Goal: Task Accomplishment & Management: Use online tool/utility

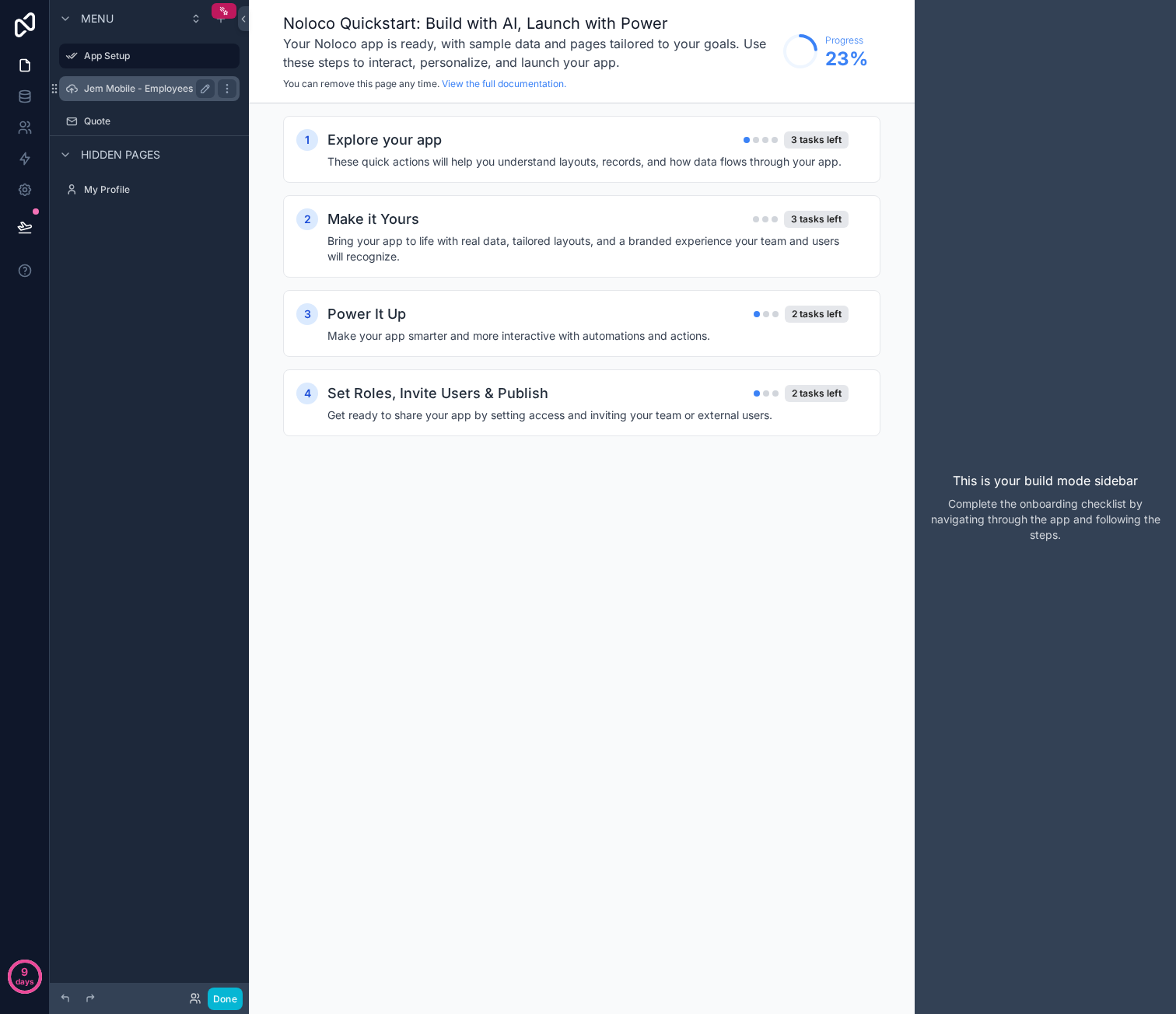
click at [160, 89] on label "Jem Mobile - Employees" at bounding box center [146, 89] width 124 height 12
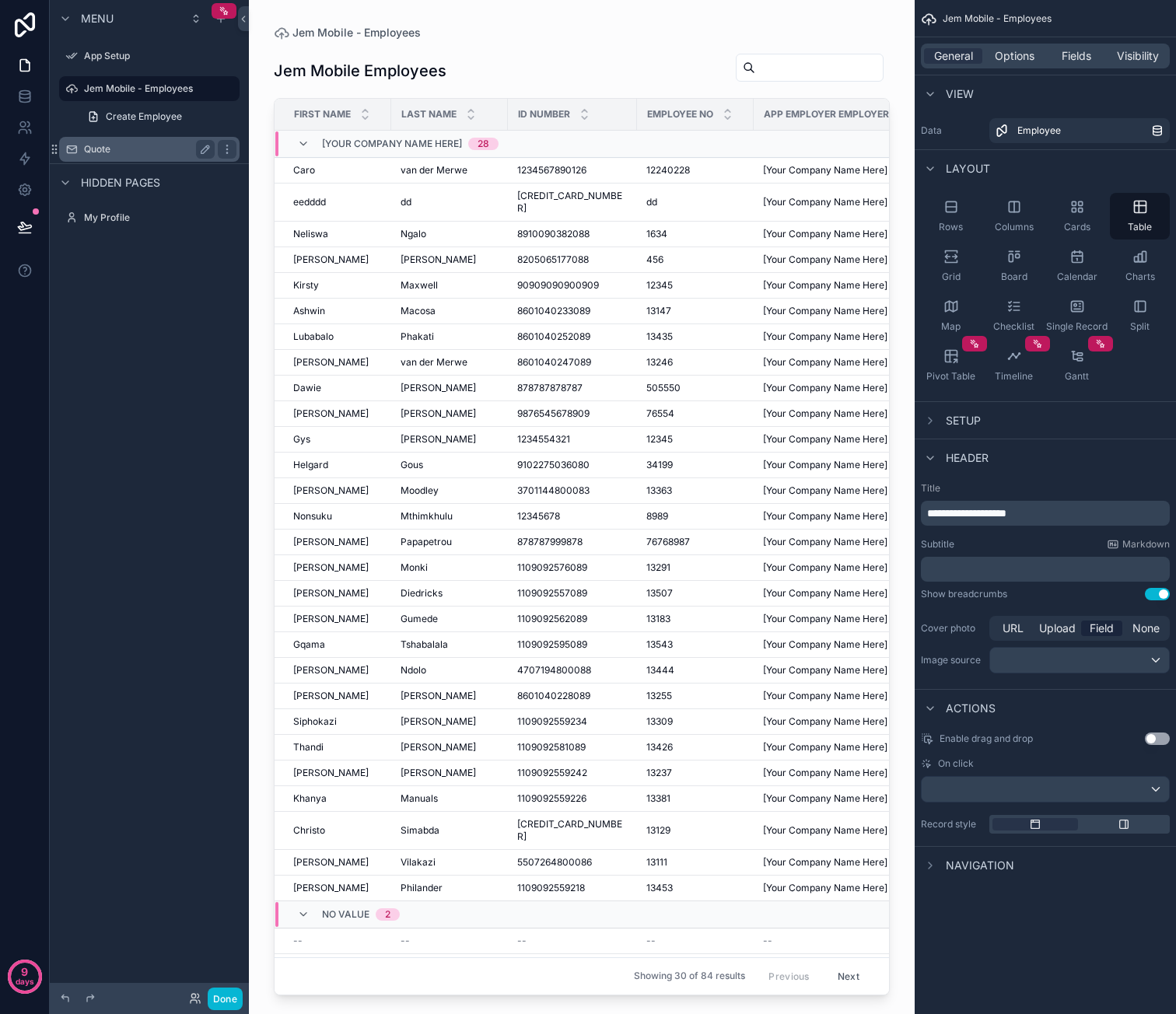
click at [100, 152] on label "Quote" at bounding box center [146, 149] width 124 height 12
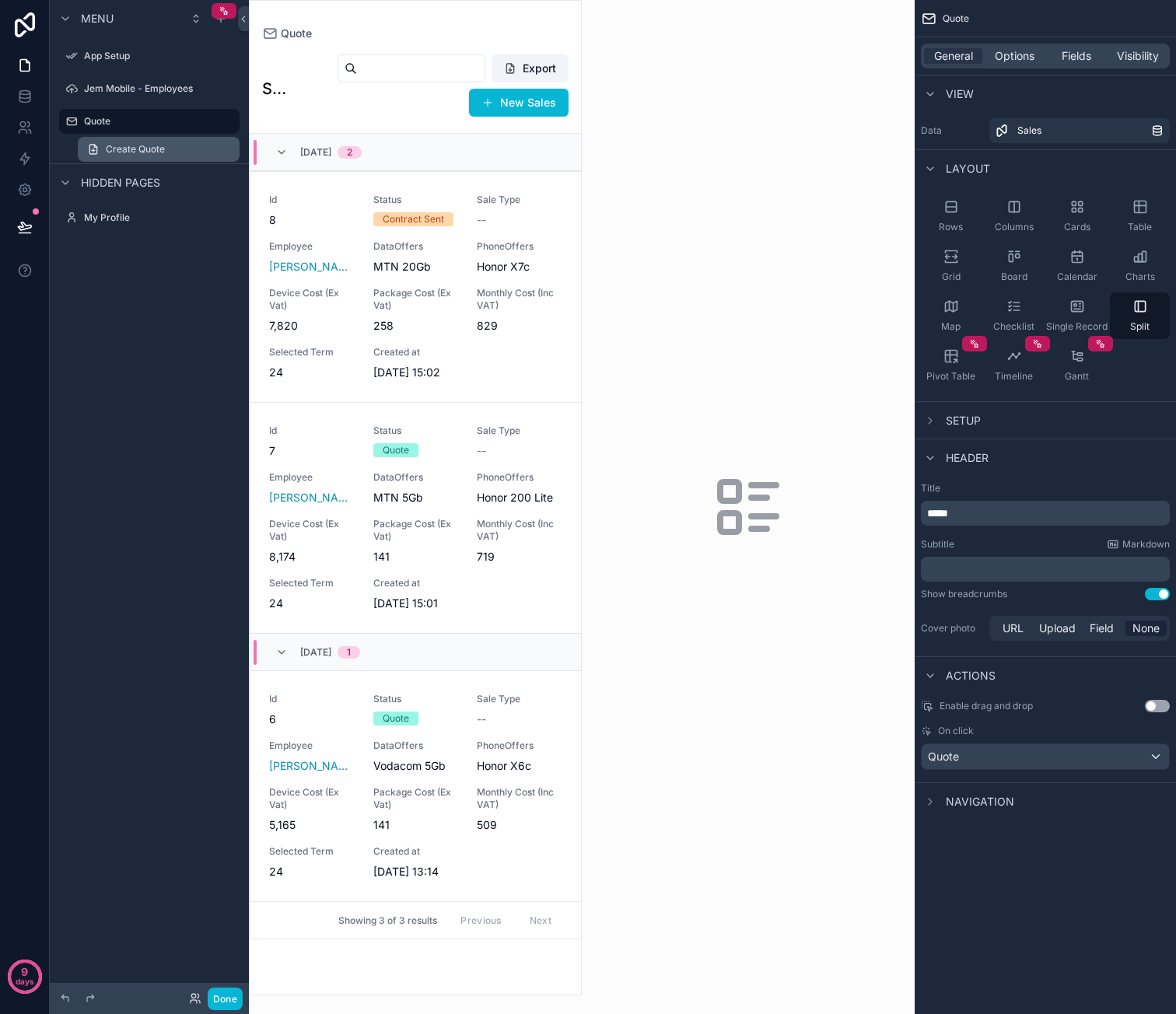
click at [142, 148] on span "Create Quote" at bounding box center [135, 149] width 59 height 12
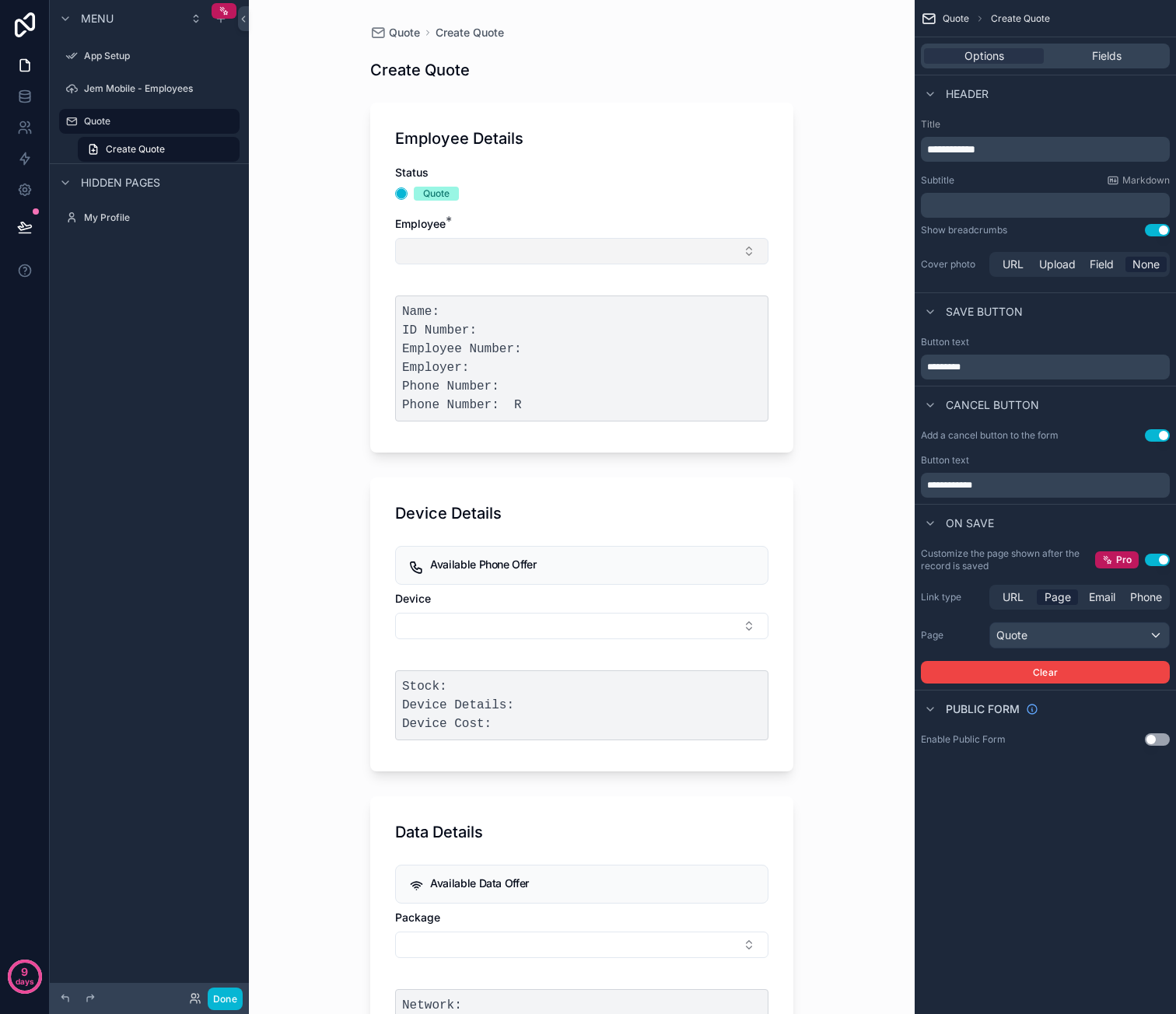
click at [554, 252] on button "Select Button" at bounding box center [582, 252] width 373 height 26
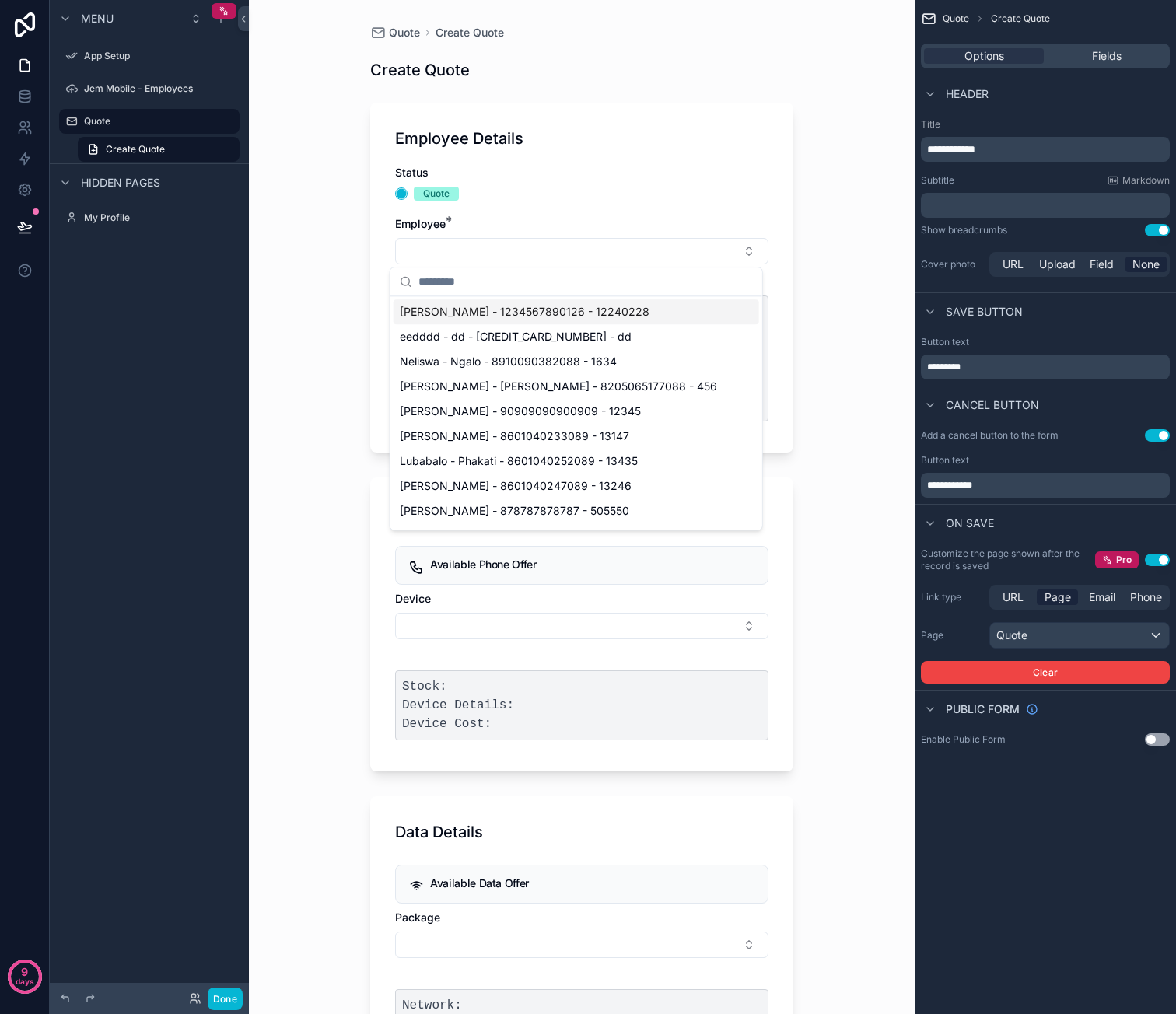
click at [529, 314] on span "[PERSON_NAME] - 1234567890126 - 12240228" at bounding box center [524, 312] width 250 height 16
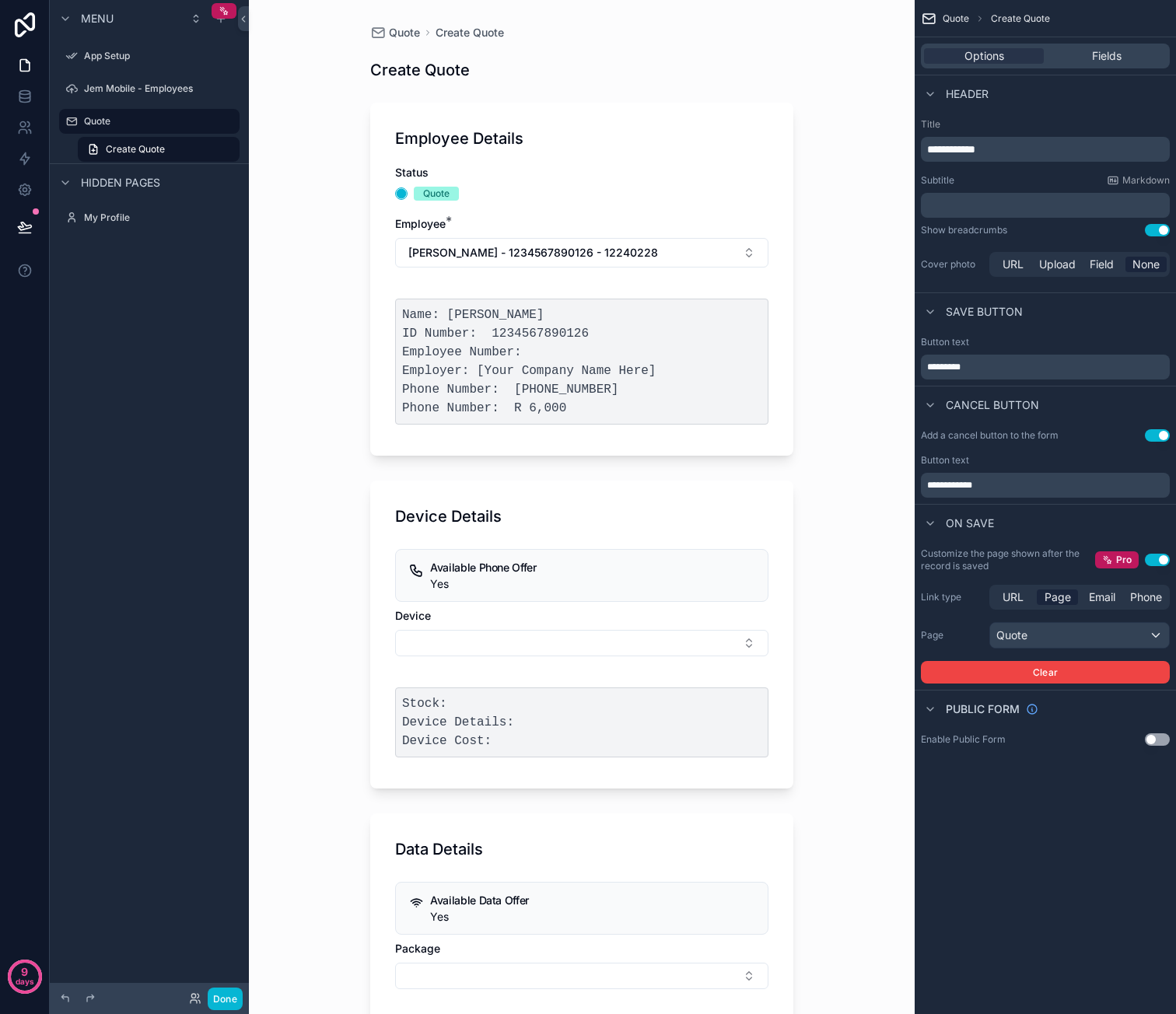
click at [825, 272] on div "Quote Create Quote Create Quote Employee Details Status Quote Employee * Caro -…" at bounding box center [582, 507] width 666 height 1014
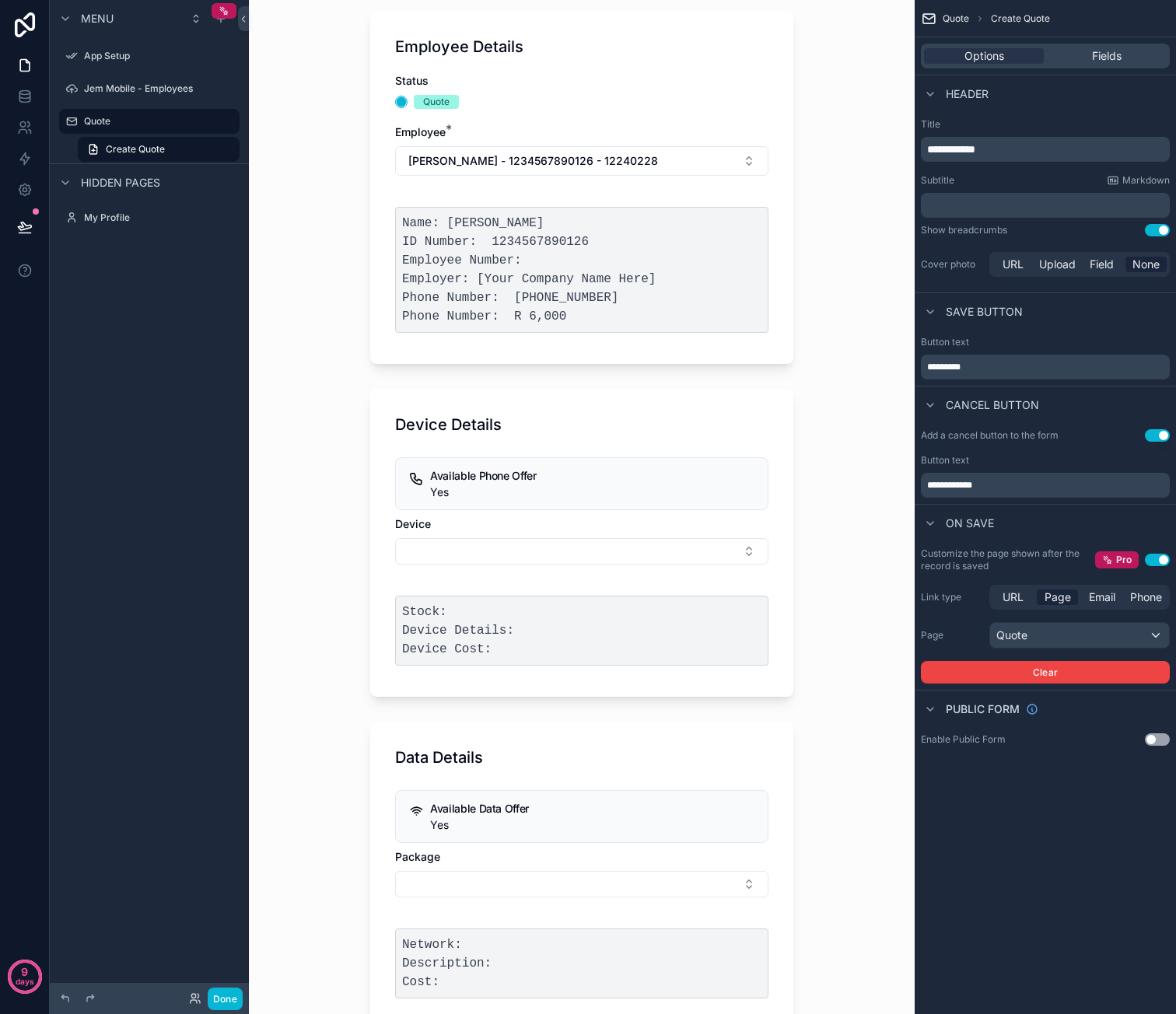
scroll to position [78, 0]
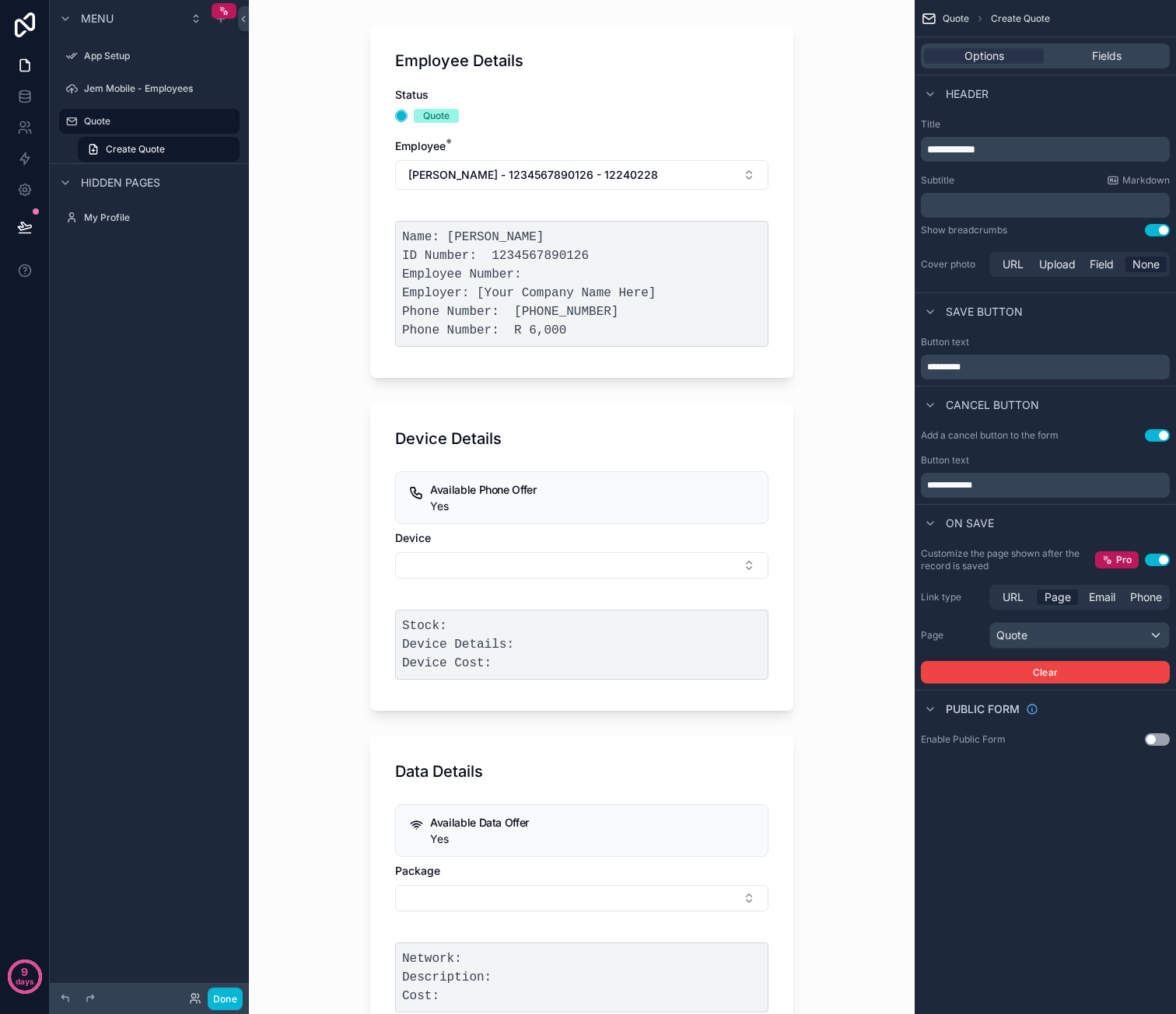
click at [656, 411] on div "Device Details Available Phone Offer Yes Device Stock: Device Details: Device C…" at bounding box center [581, 557] width 423 height 308
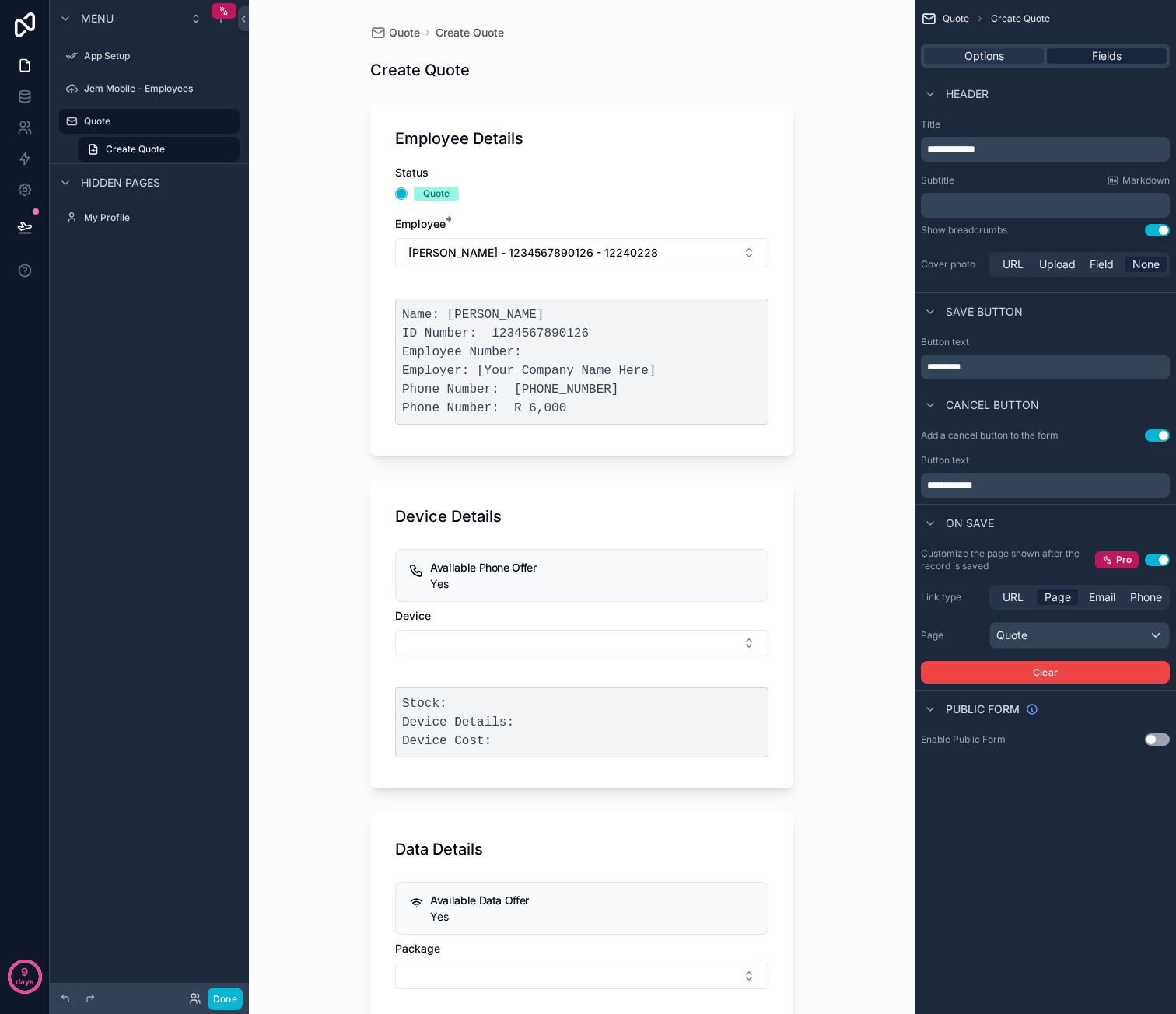
click at [1095, 55] on span "Fields" at bounding box center [1107, 56] width 30 height 16
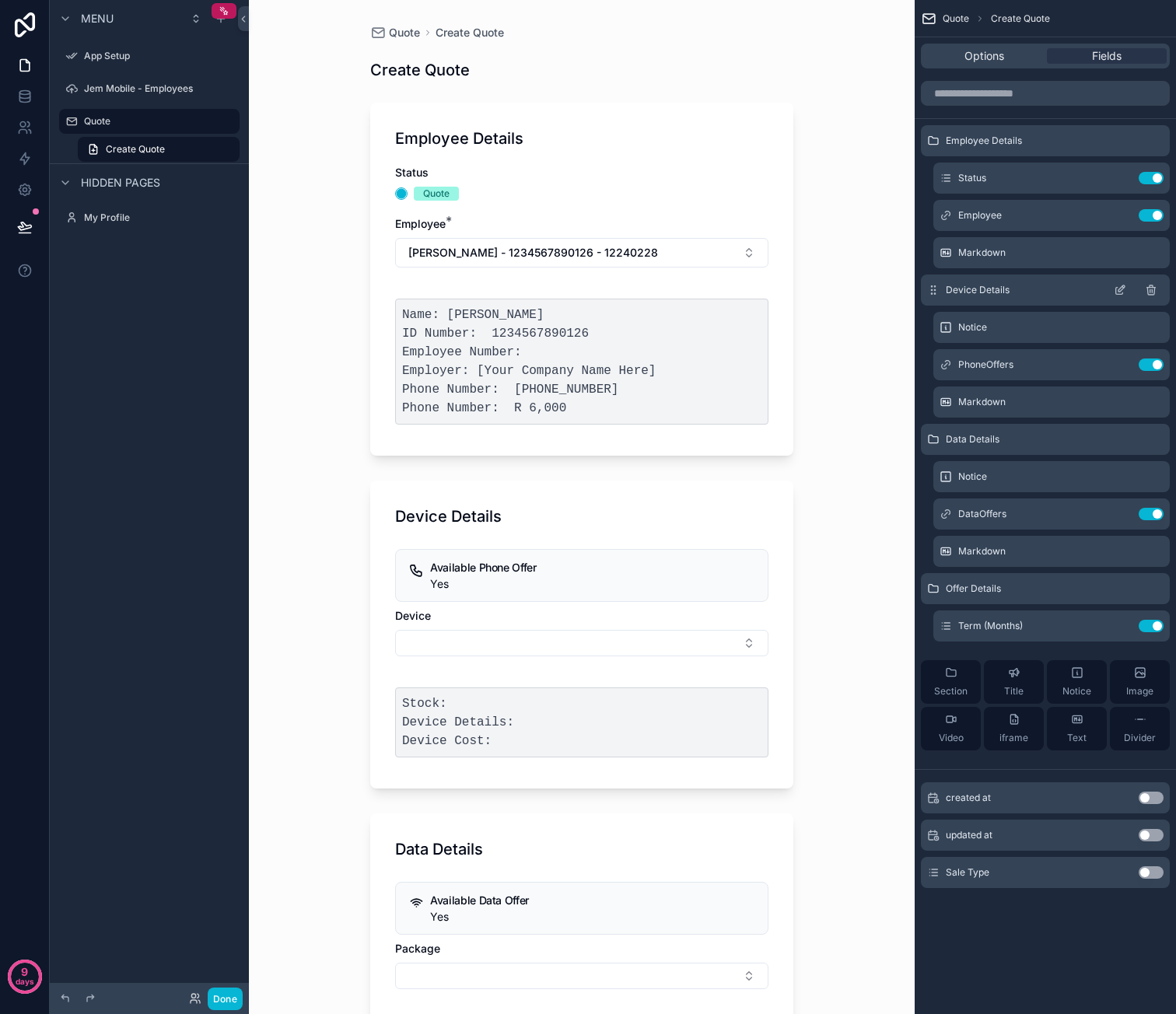
click at [1018, 292] on div "Device Details" at bounding box center [1045, 289] width 249 height 31
click at [1115, 286] on icon "scrollable content" at bounding box center [1120, 290] width 12 height 12
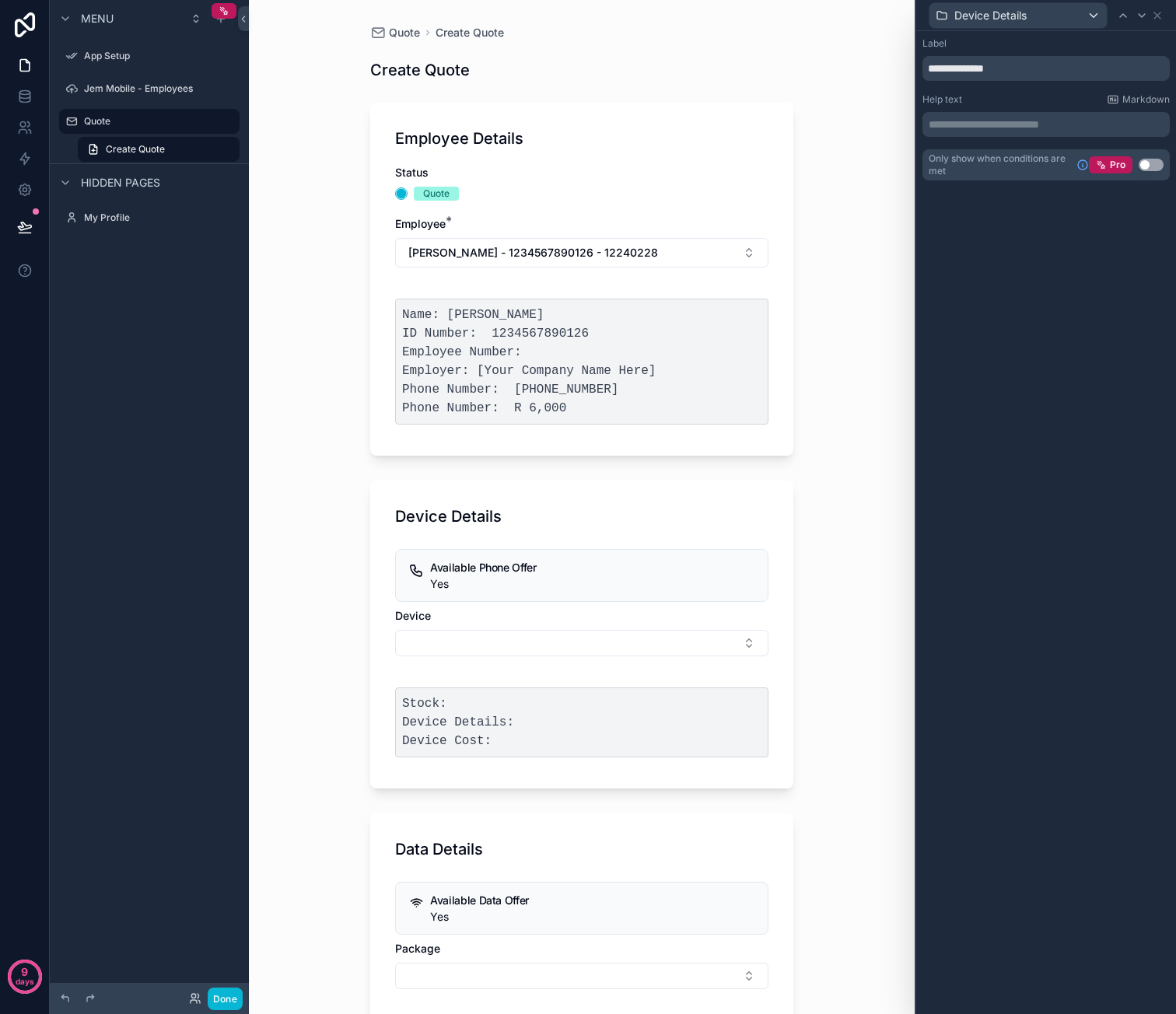
click at [1148, 162] on button "Use setting" at bounding box center [1151, 165] width 25 height 12
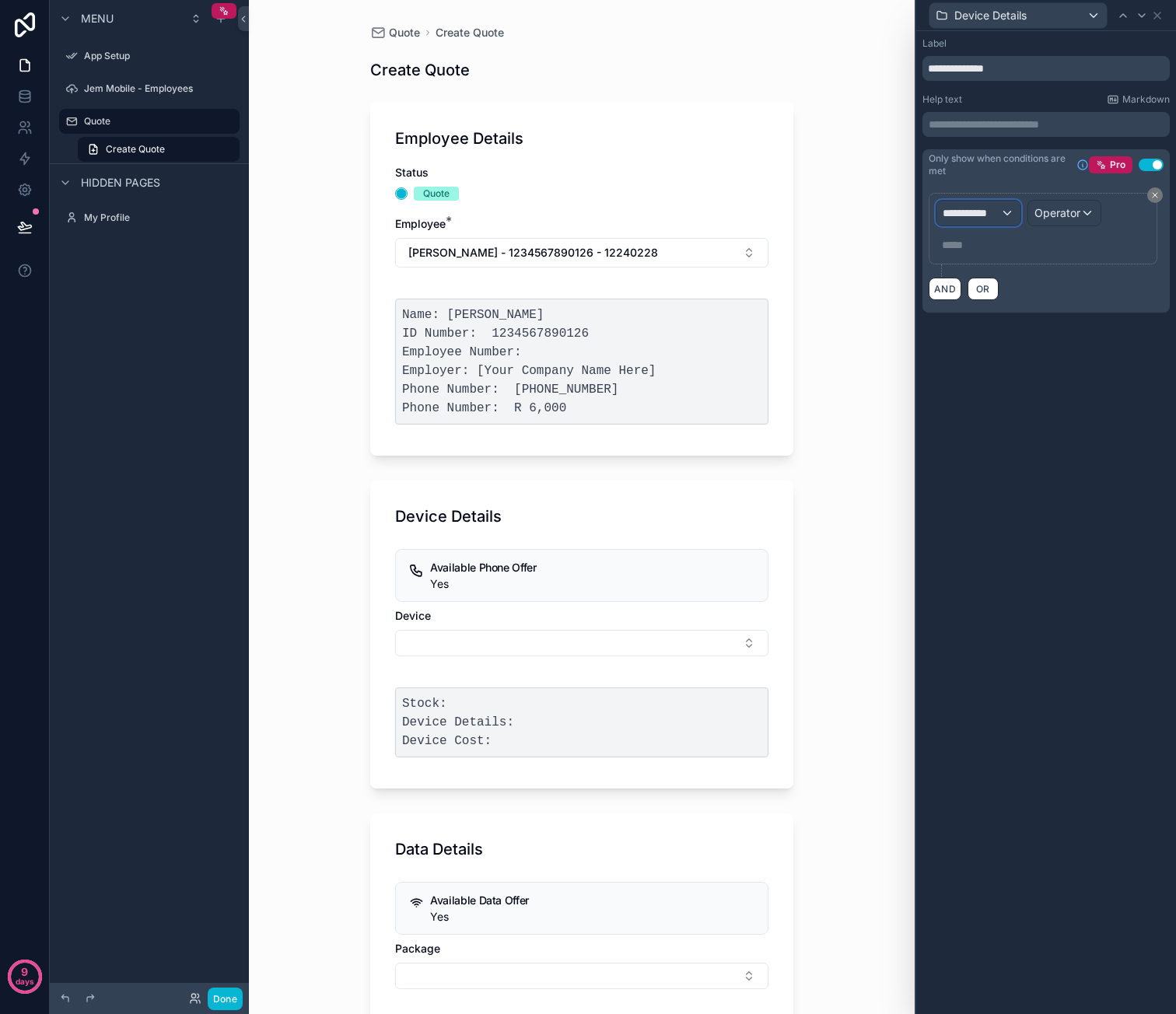
click at [996, 214] on span "**********" at bounding box center [972, 213] width 58 height 16
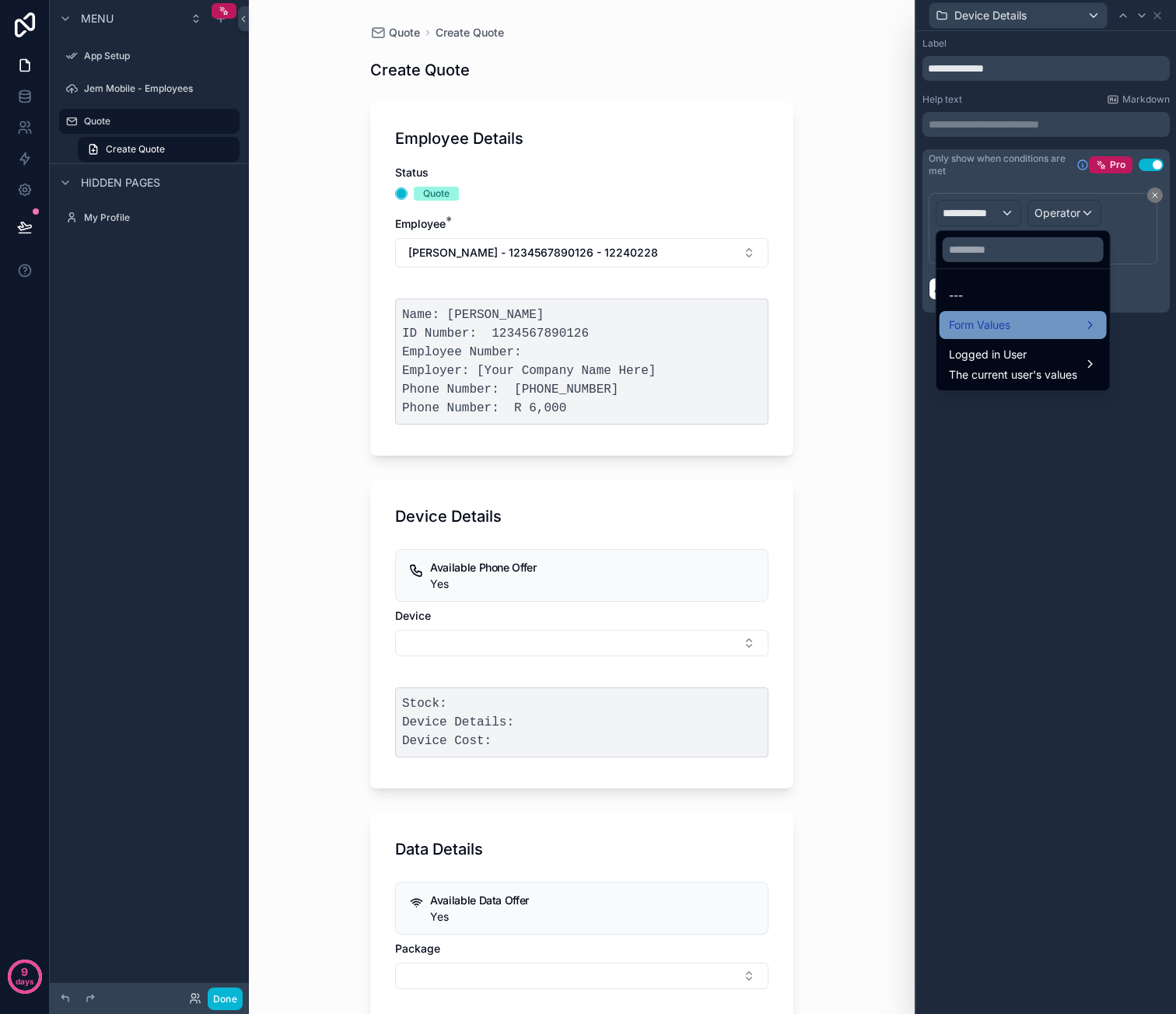
click at [1060, 330] on div "Form Values" at bounding box center [1023, 324] width 148 height 18
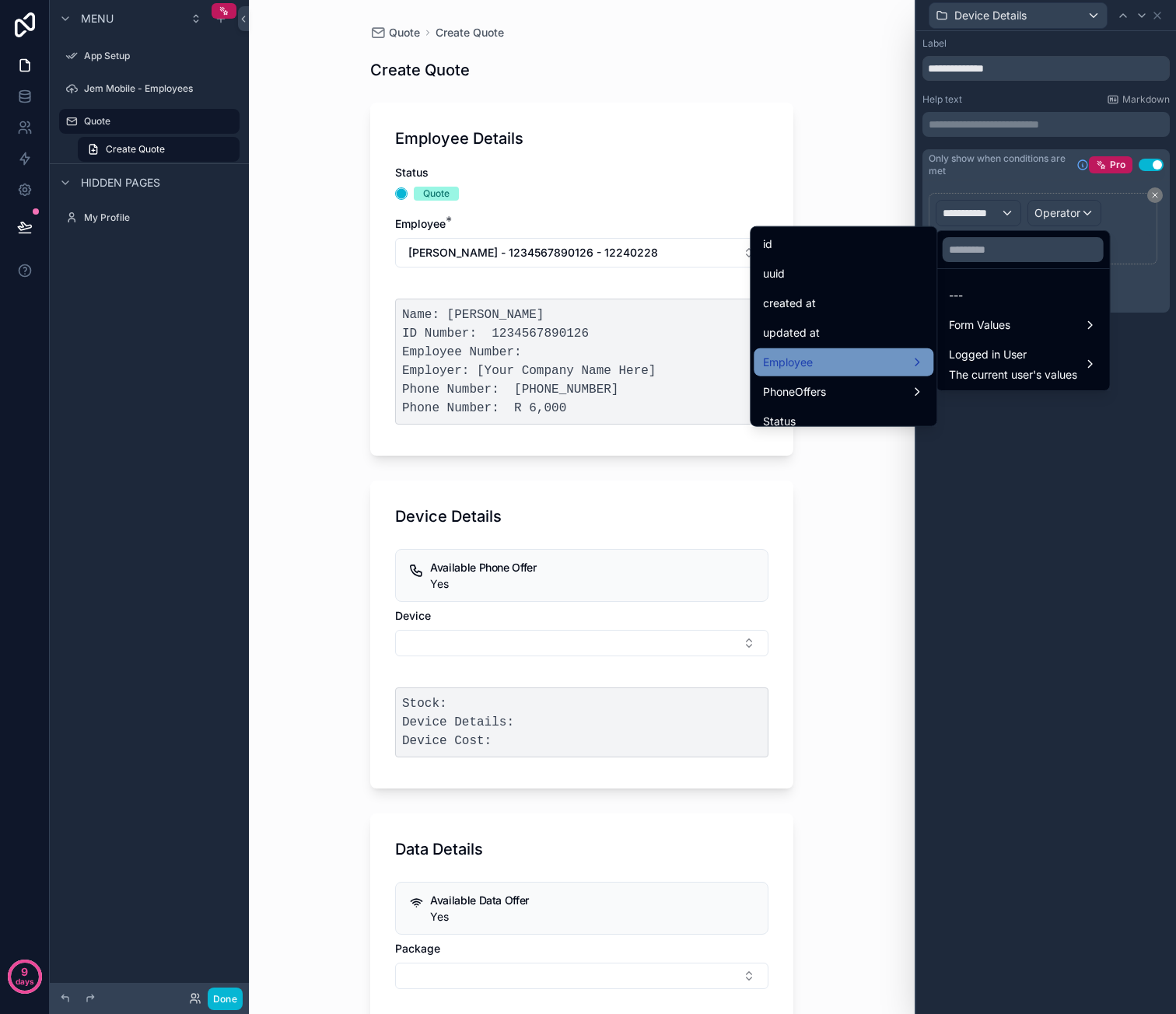
click at [862, 363] on div "Employee" at bounding box center [844, 362] width 161 height 18
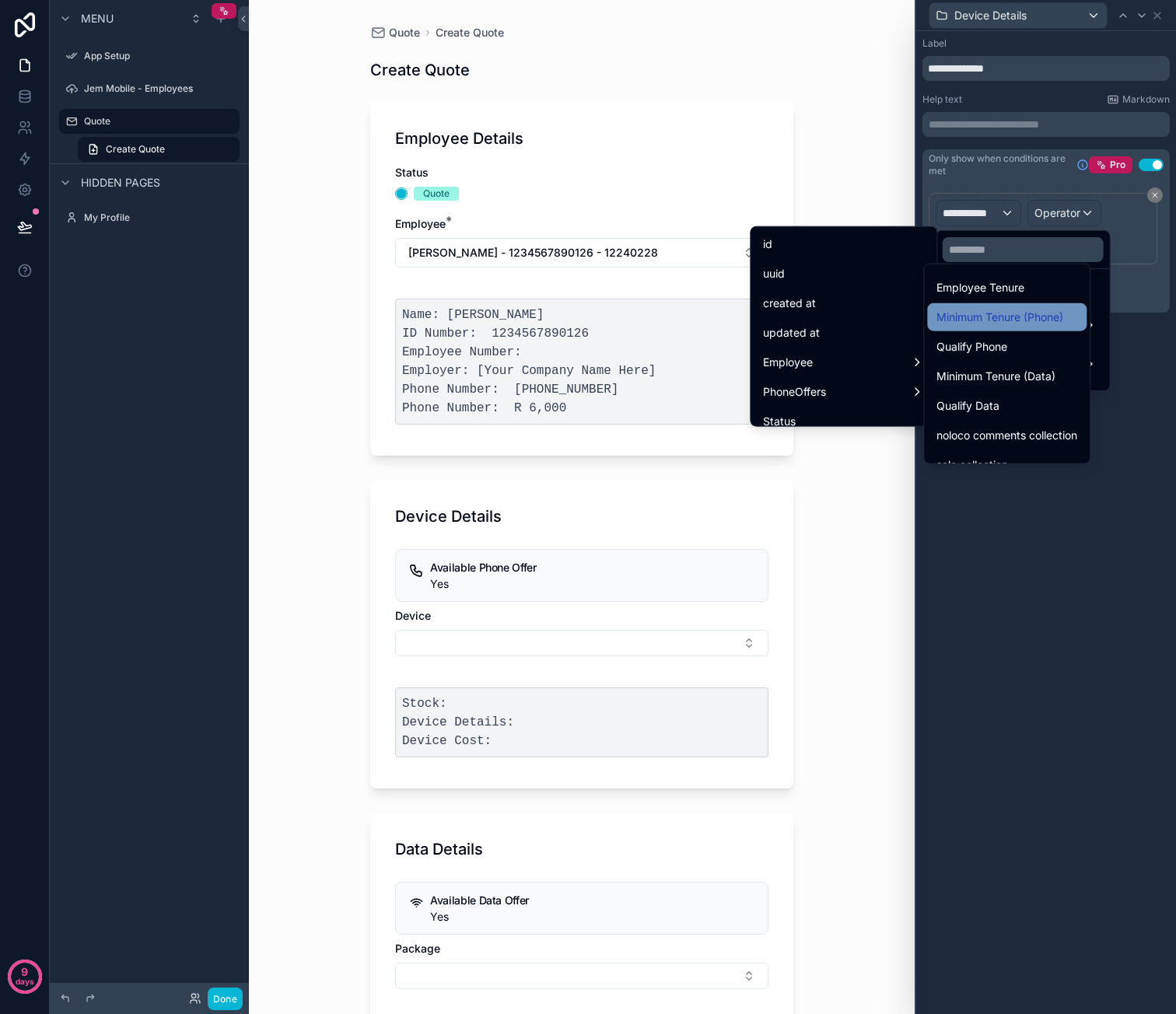
scroll to position [486, 0]
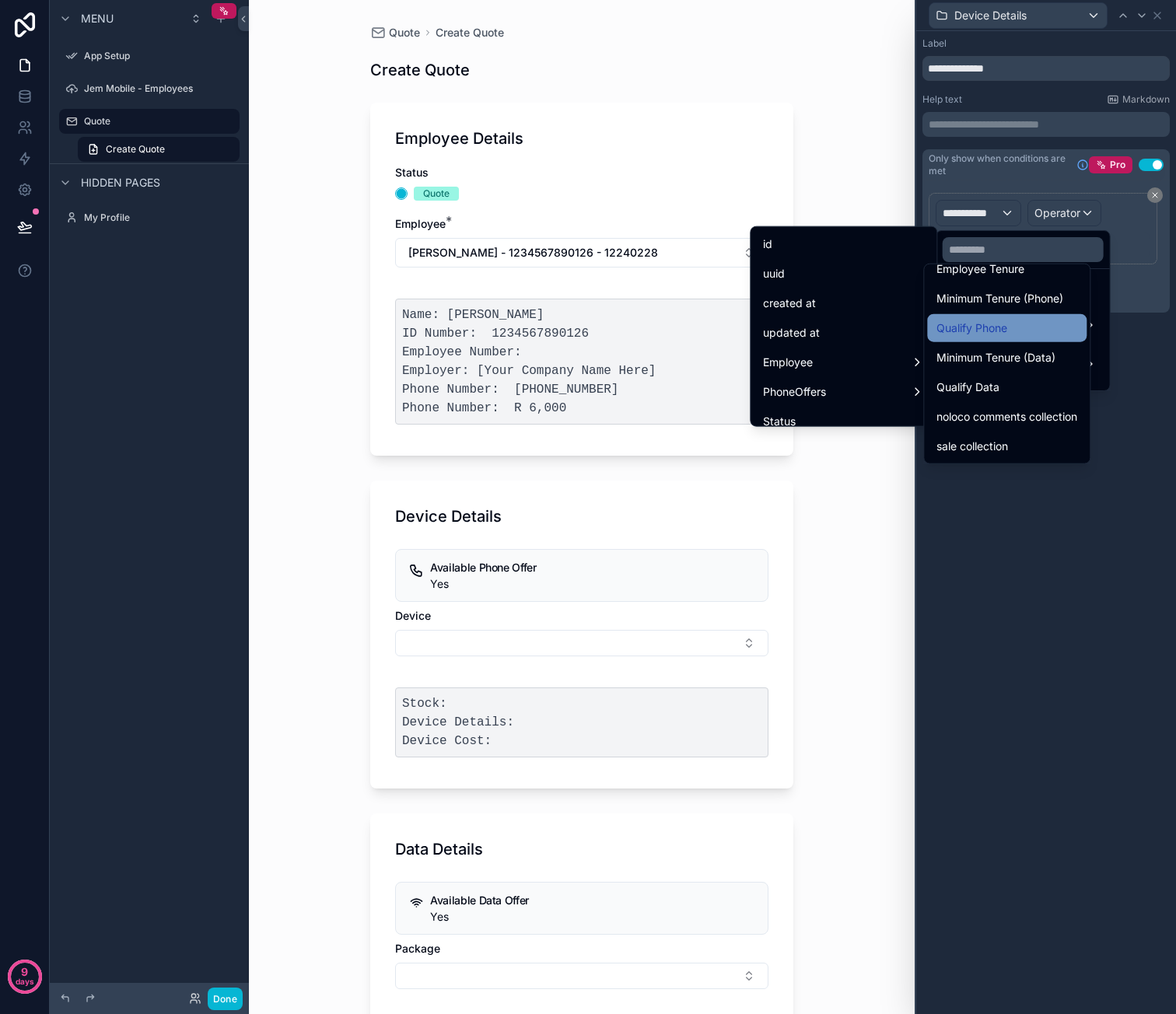
click at [1050, 327] on div "Qualify Phone" at bounding box center [1006, 328] width 141 height 18
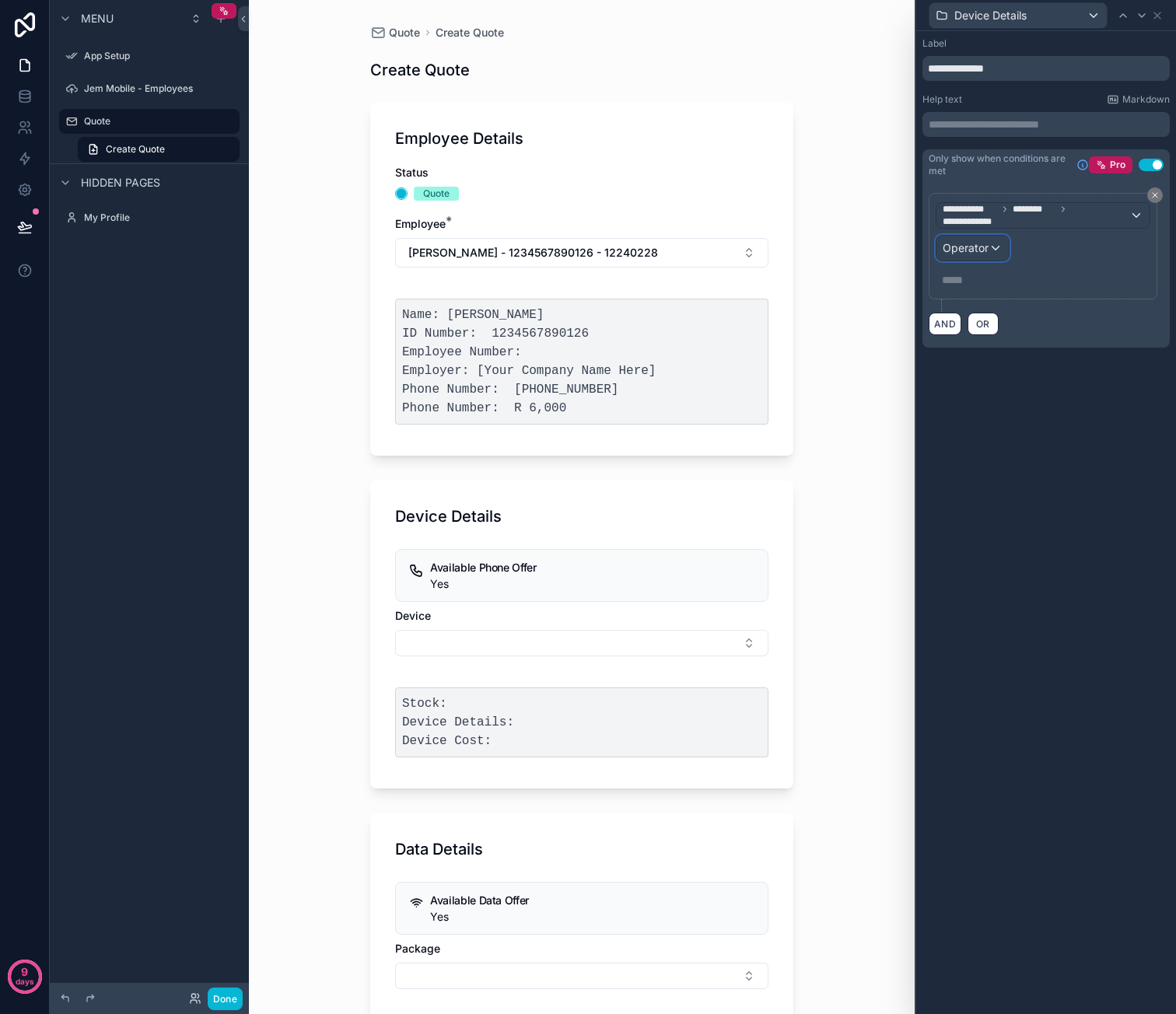
click at [996, 247] on div "Operator" at bounding box center [972, 248] width 73 height 25
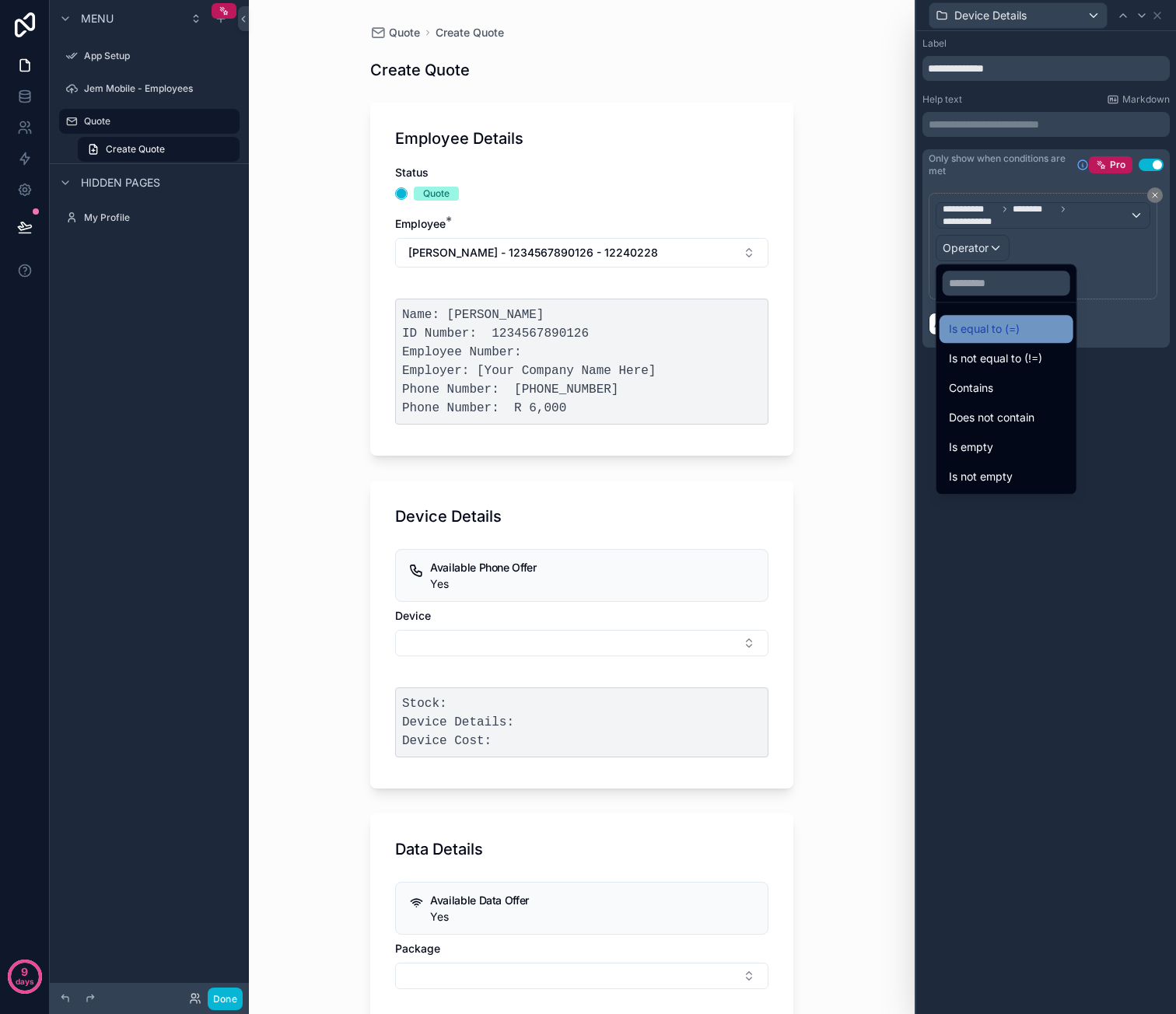
click at [1038, 327] on div "Is equal to (=)" at bounding box center [1006, 329] width 115 height 18
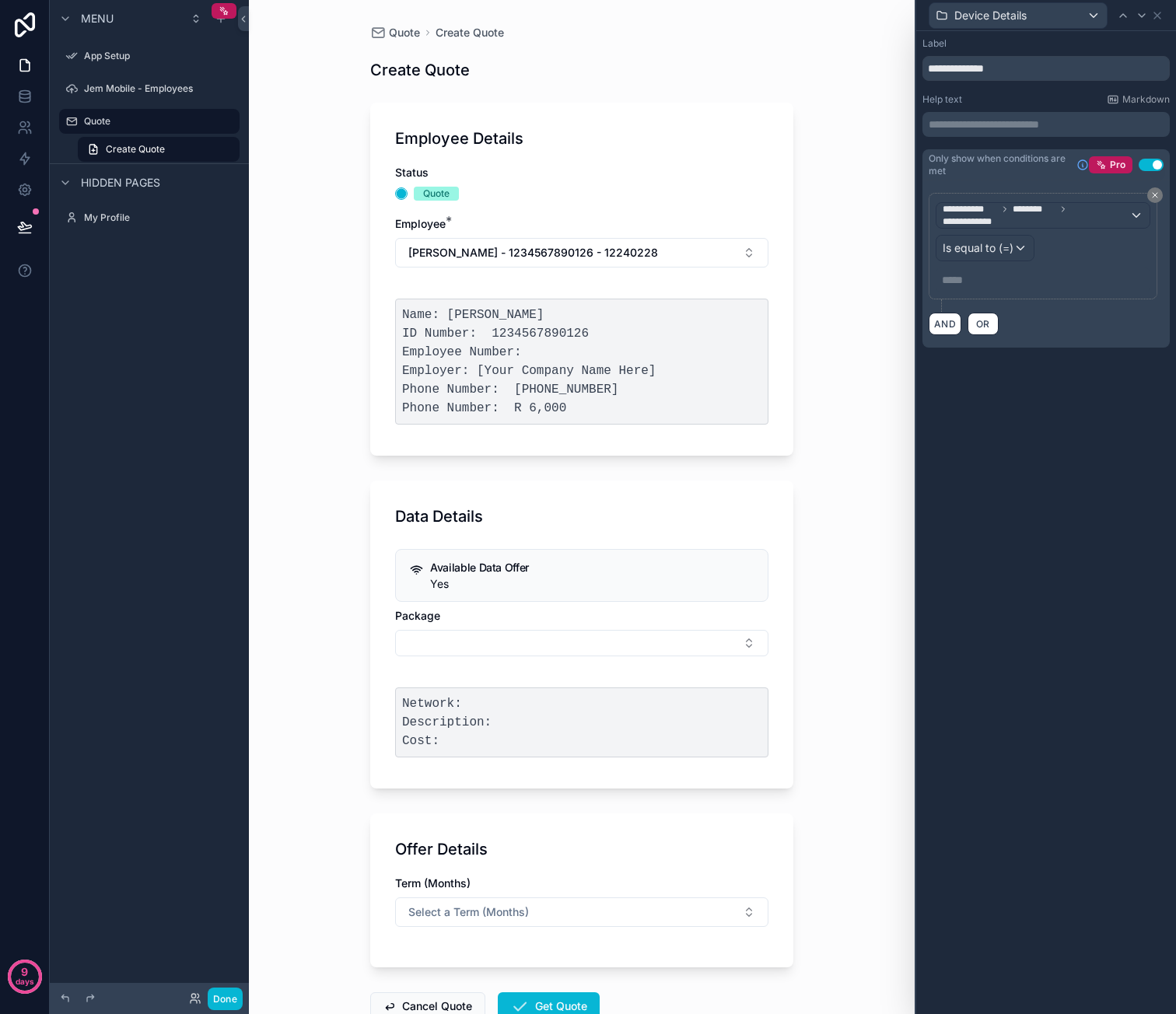
click at [969, 276] on p "***** ﻿" at bounding box center [1045, 280] width 205 height 16
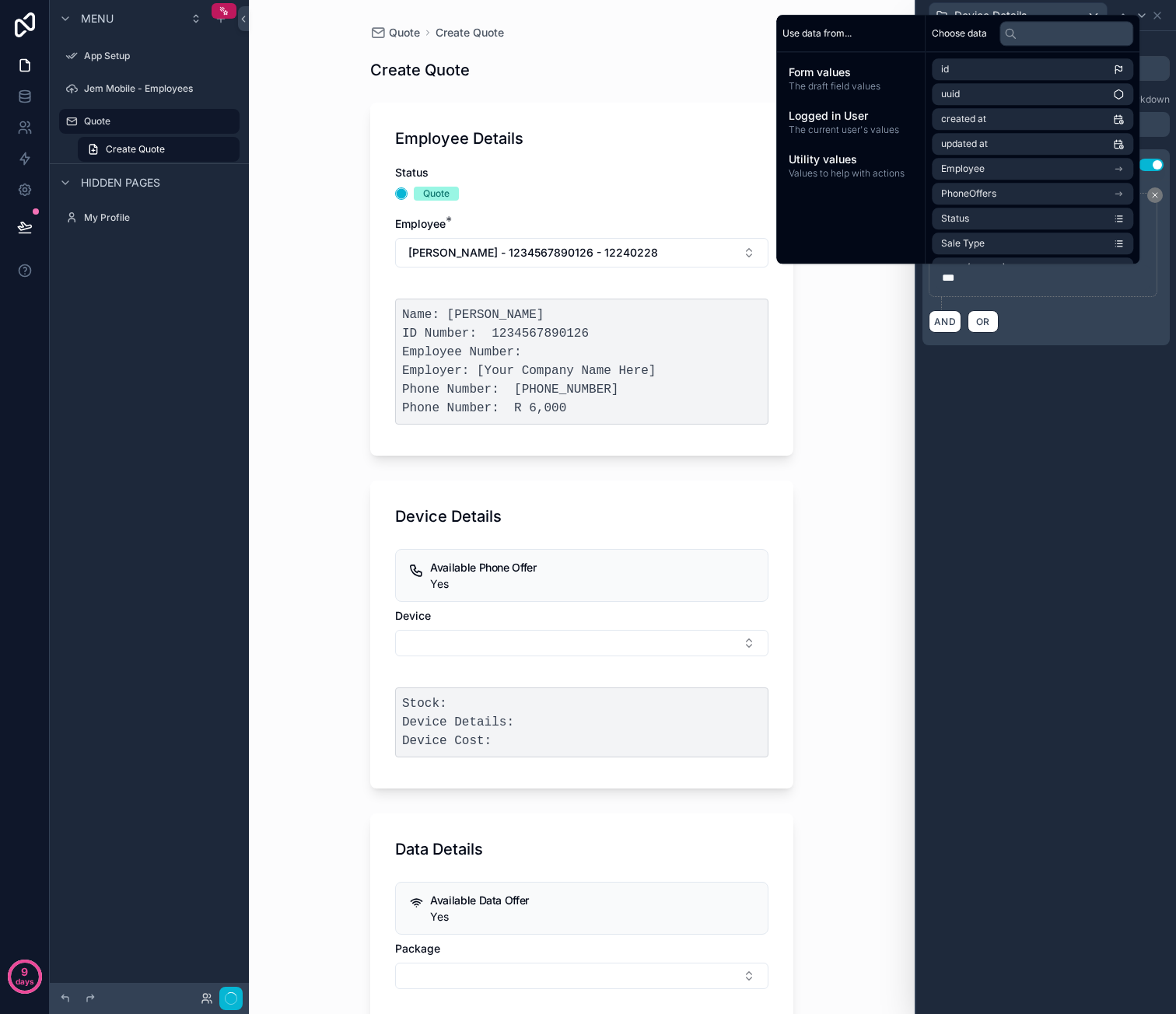
click at [1012, 386] on div "**********" at bounding box center [1045, 522] width 259 height 983
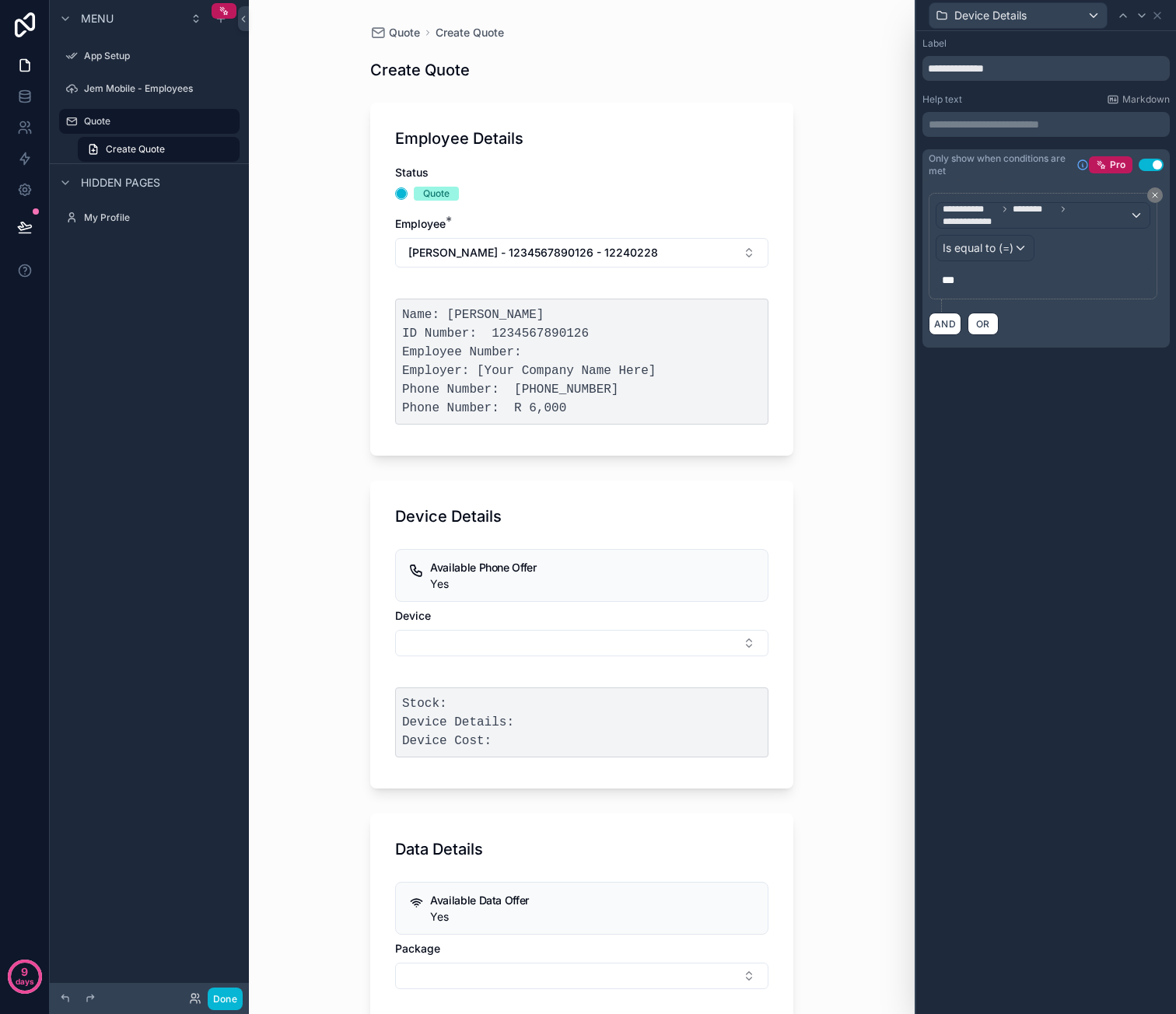
click at [843, 367] on div "Quote Create Quote Create Quote Employee Details Status Quote Employee * Caro -…" at bounding box center [582, 507] width 666 height 1014
click at [642, 262] on button "[PERSON_NAME] - 1234567890126 - 12240228" at bounding box center [582, 253] width 373 height 30
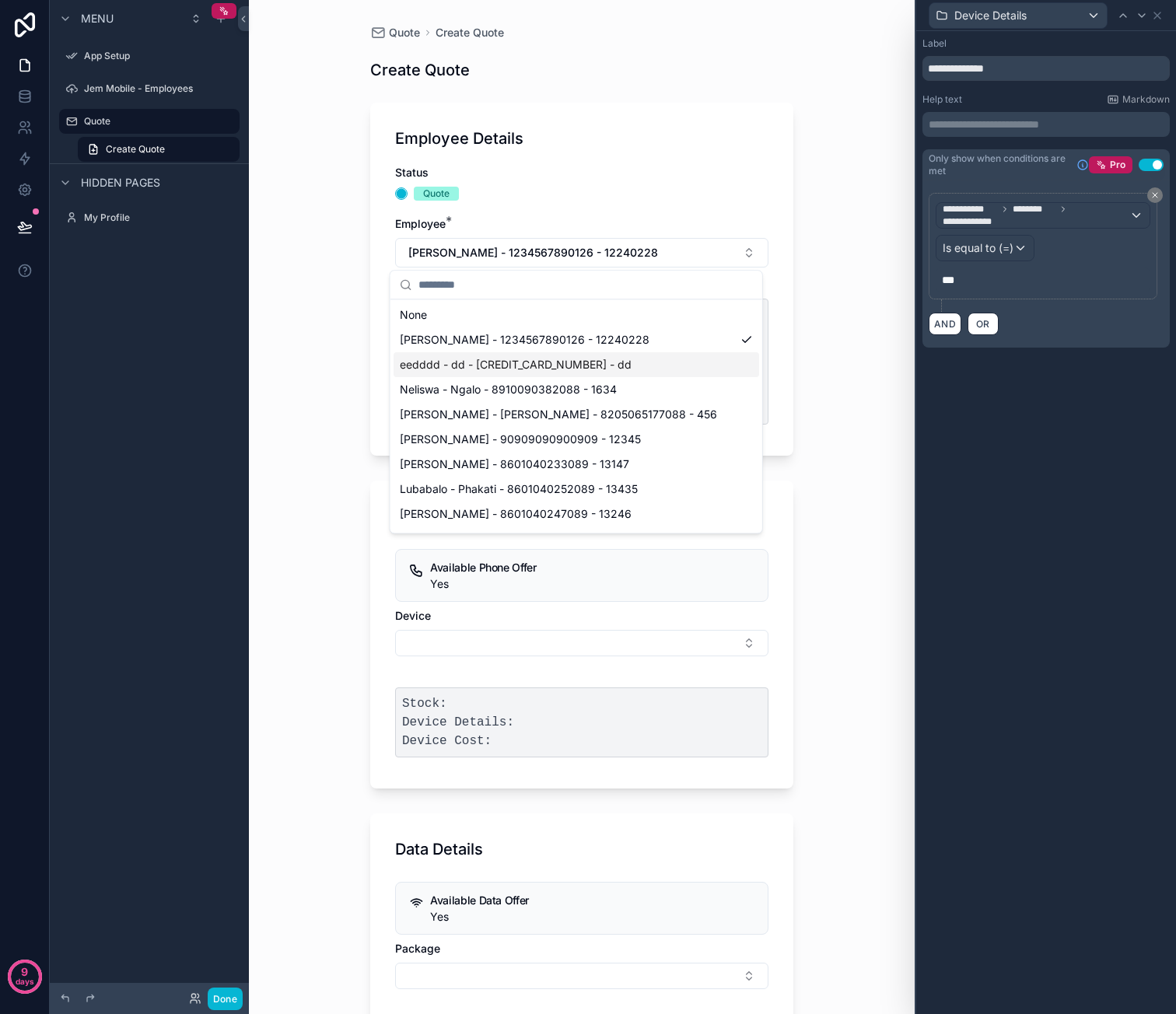
click at [565, 358] on span "eedddd - dd - [CREDIT_CARD_NUMBER] - dd" at bounding box center [515, 365] width 231 height 16
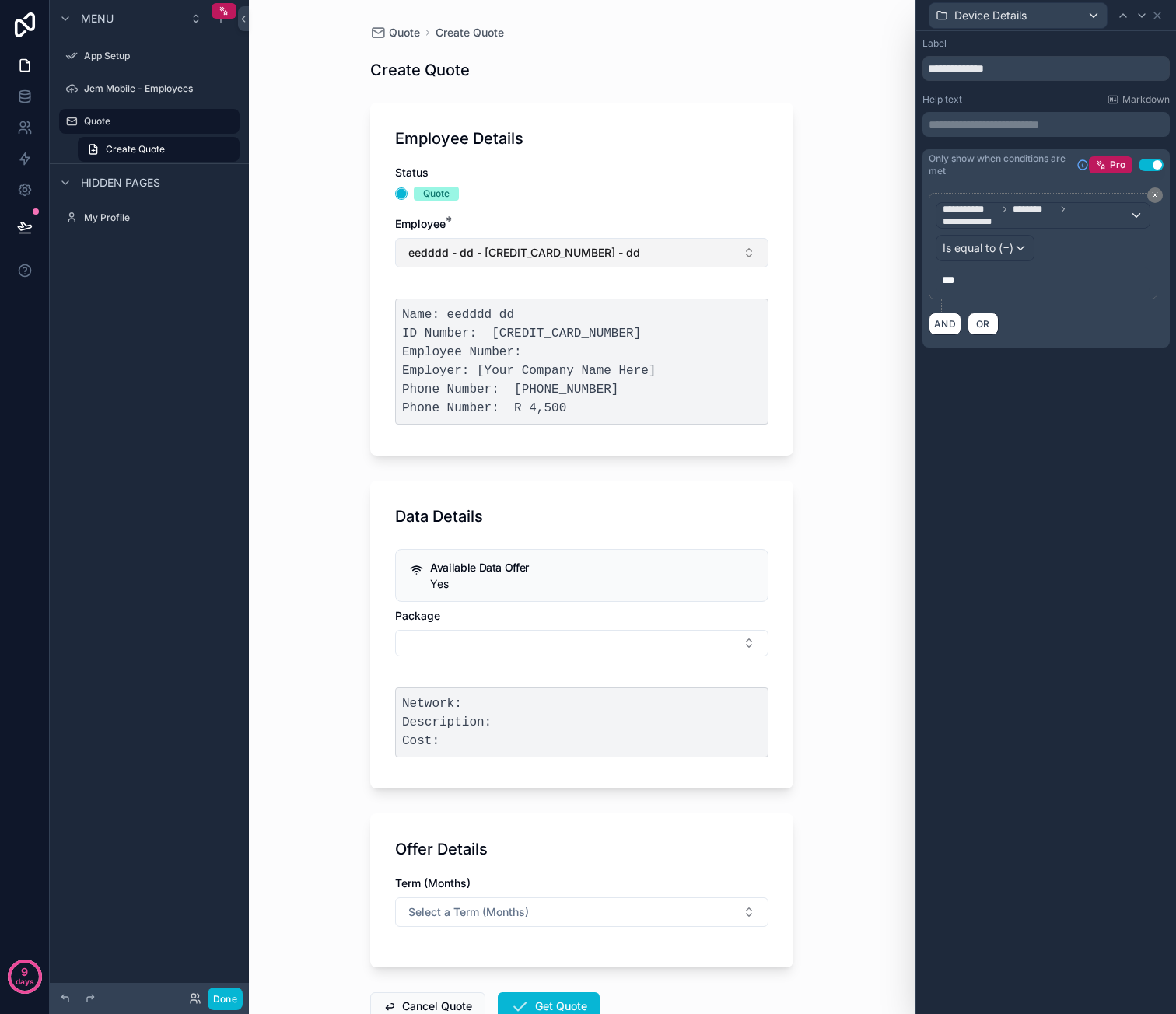
click at [592, 252] on span "eedddd - dd - [CREDIT_CARD_NUMBER] - dd" at bounding box center [524, 253] width 231 height 16
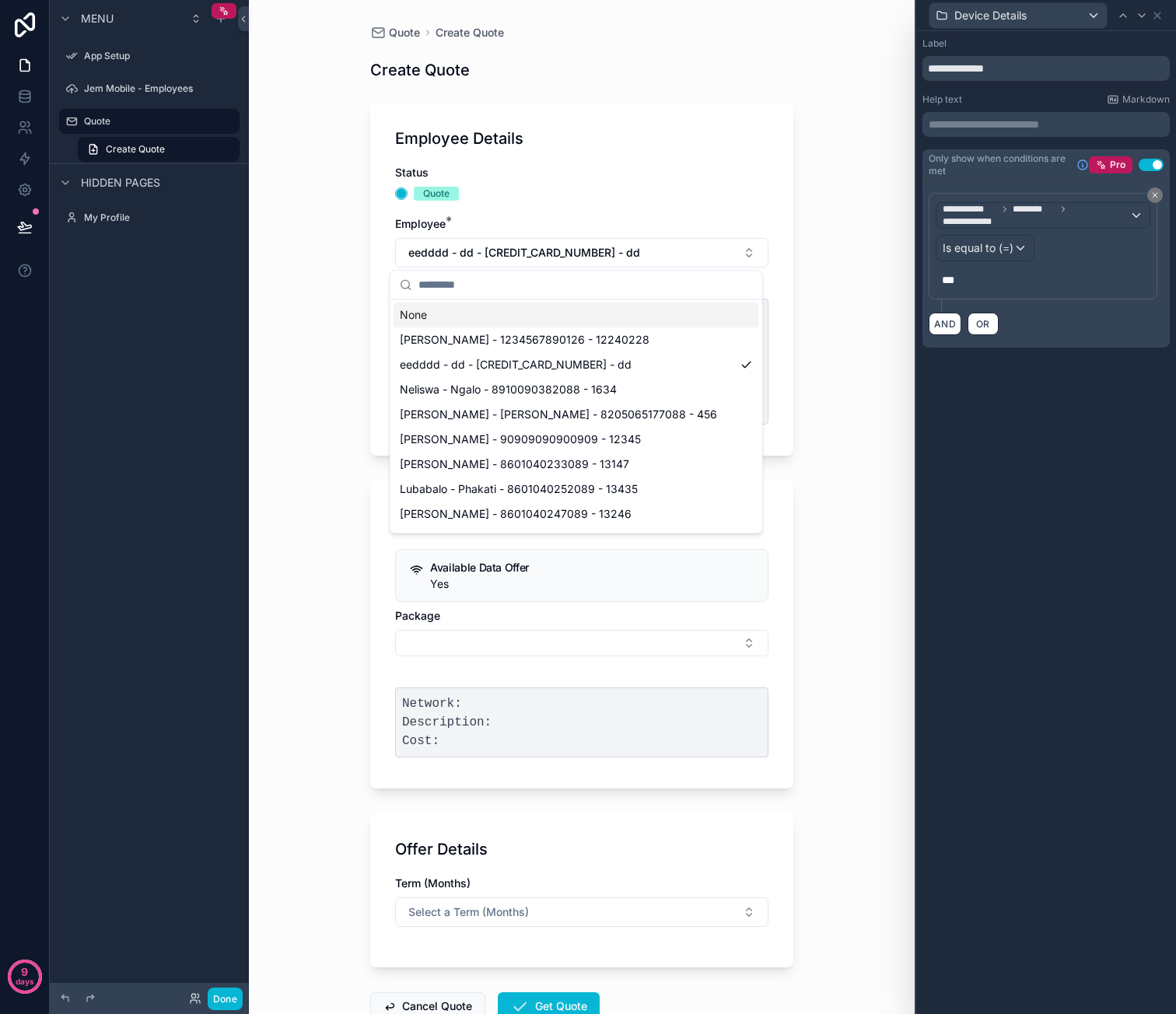
click at [818, 261] on div "Quote Create Quote Create Quote Employee Details Status Quote Employee * eedddd…" at bounding box center [582, 507] width 666 height 1014
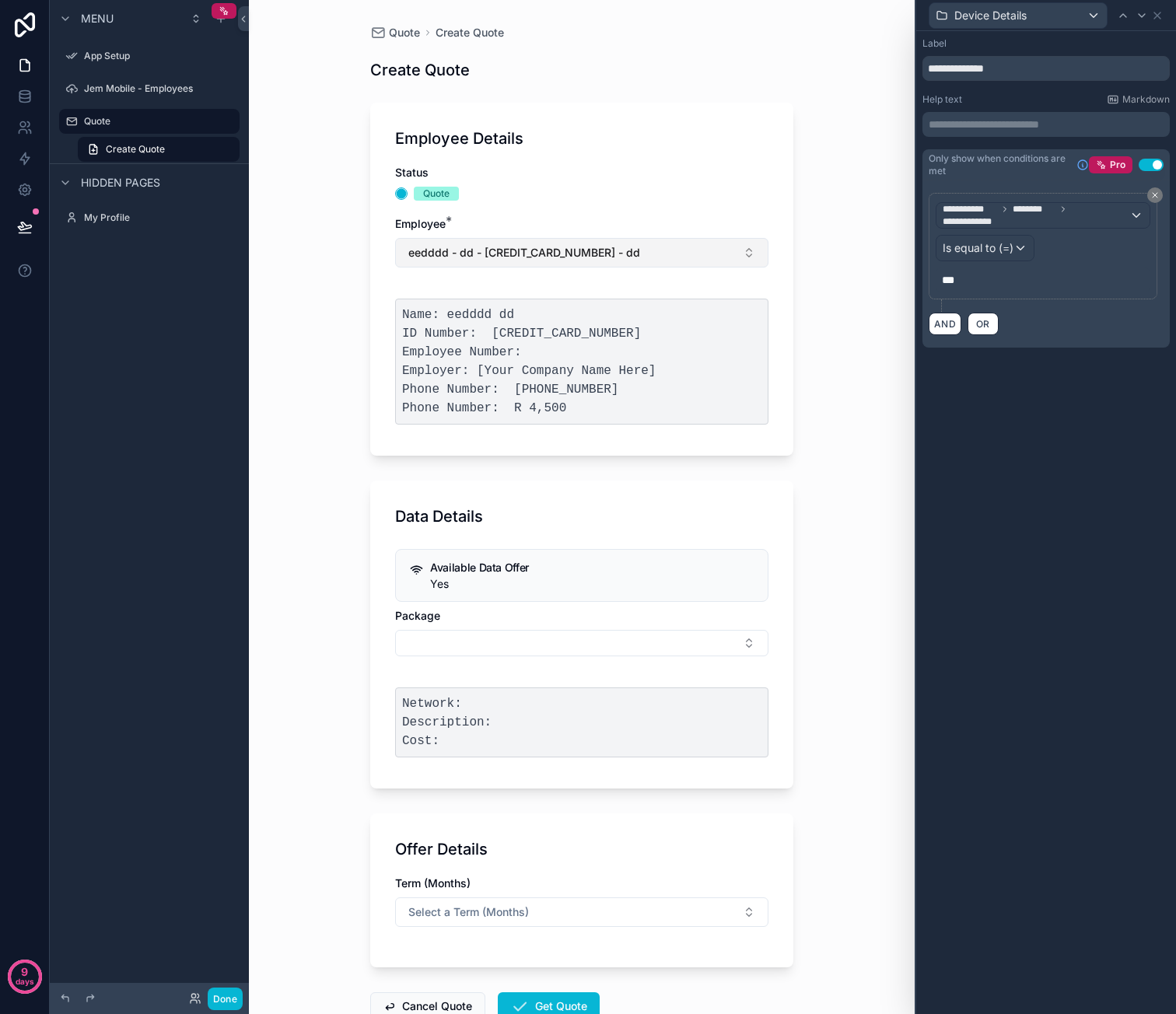
click at [564, 265] on button "eedddd - dd - [CREDIT_CARD_NUMBER] - dd" at bounding box center [582, 253] width 373 height 30
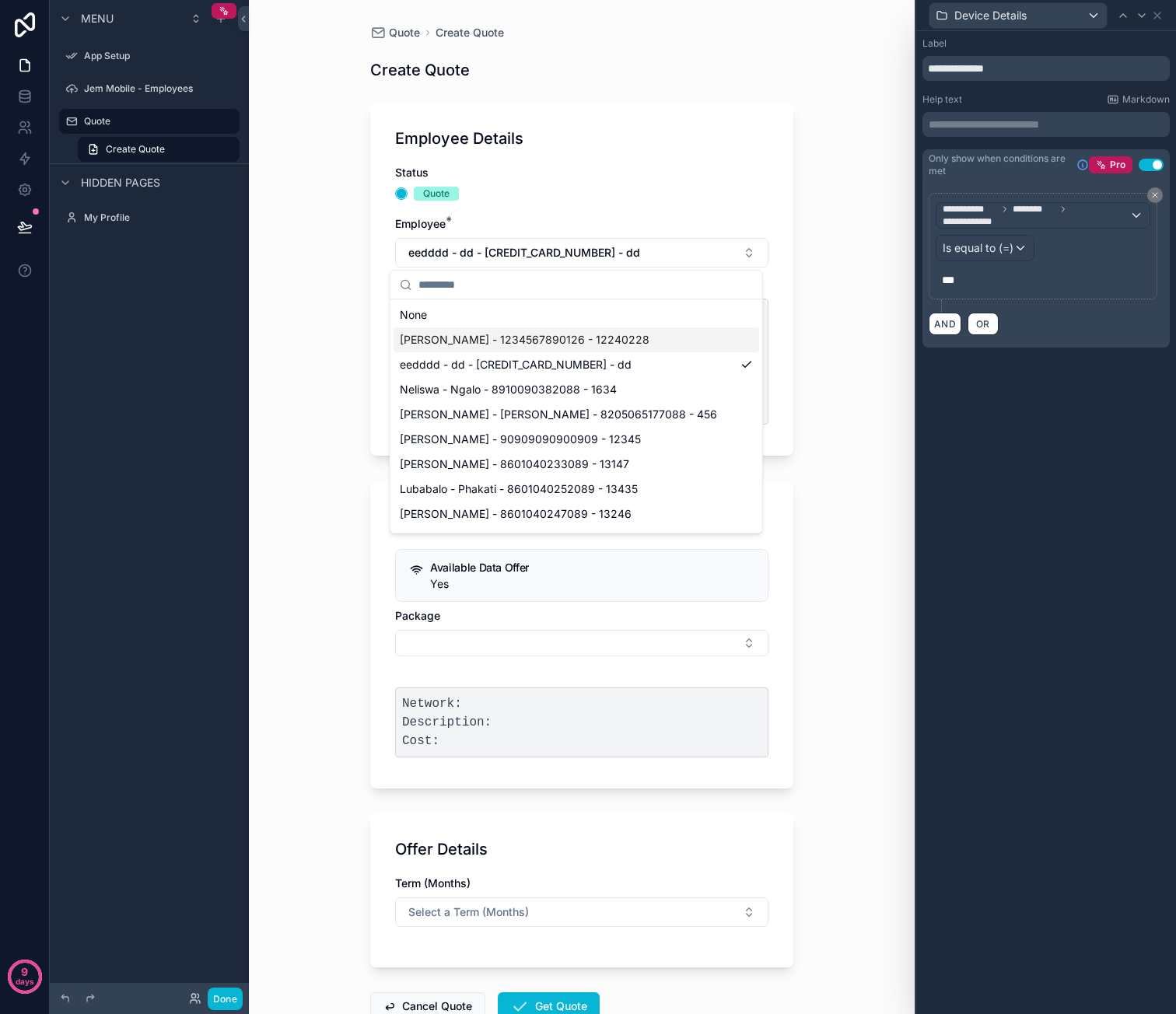
click at [532, 340] on span "[PERSON_NAME] - 1234567890126 - 12240228" at bounding box center [524, 340] width 250 height 16
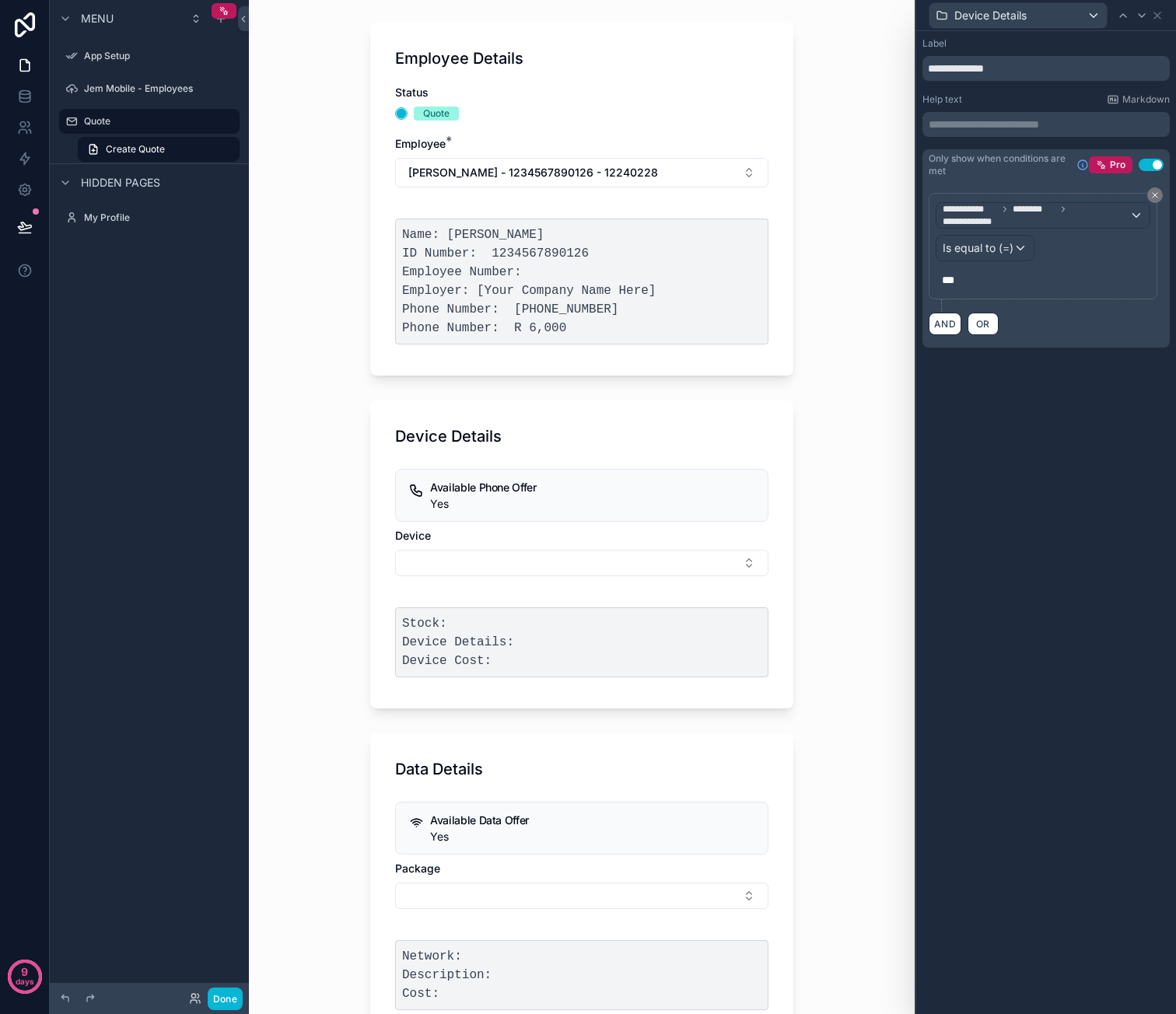
scroll to position [0, 0]
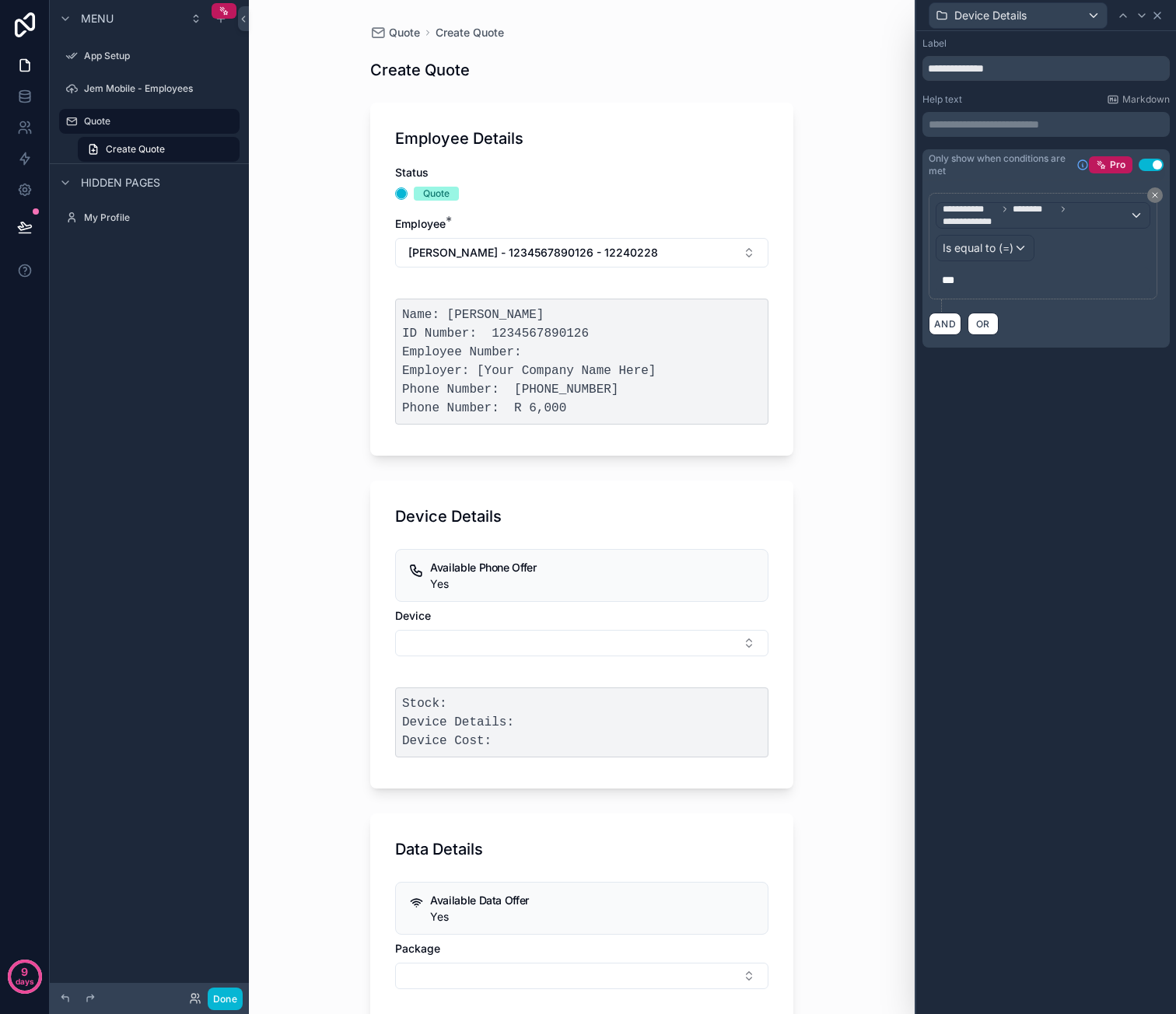
click at [1156, 19] on icon at bounding box center [1157, 16] width 12 height 12
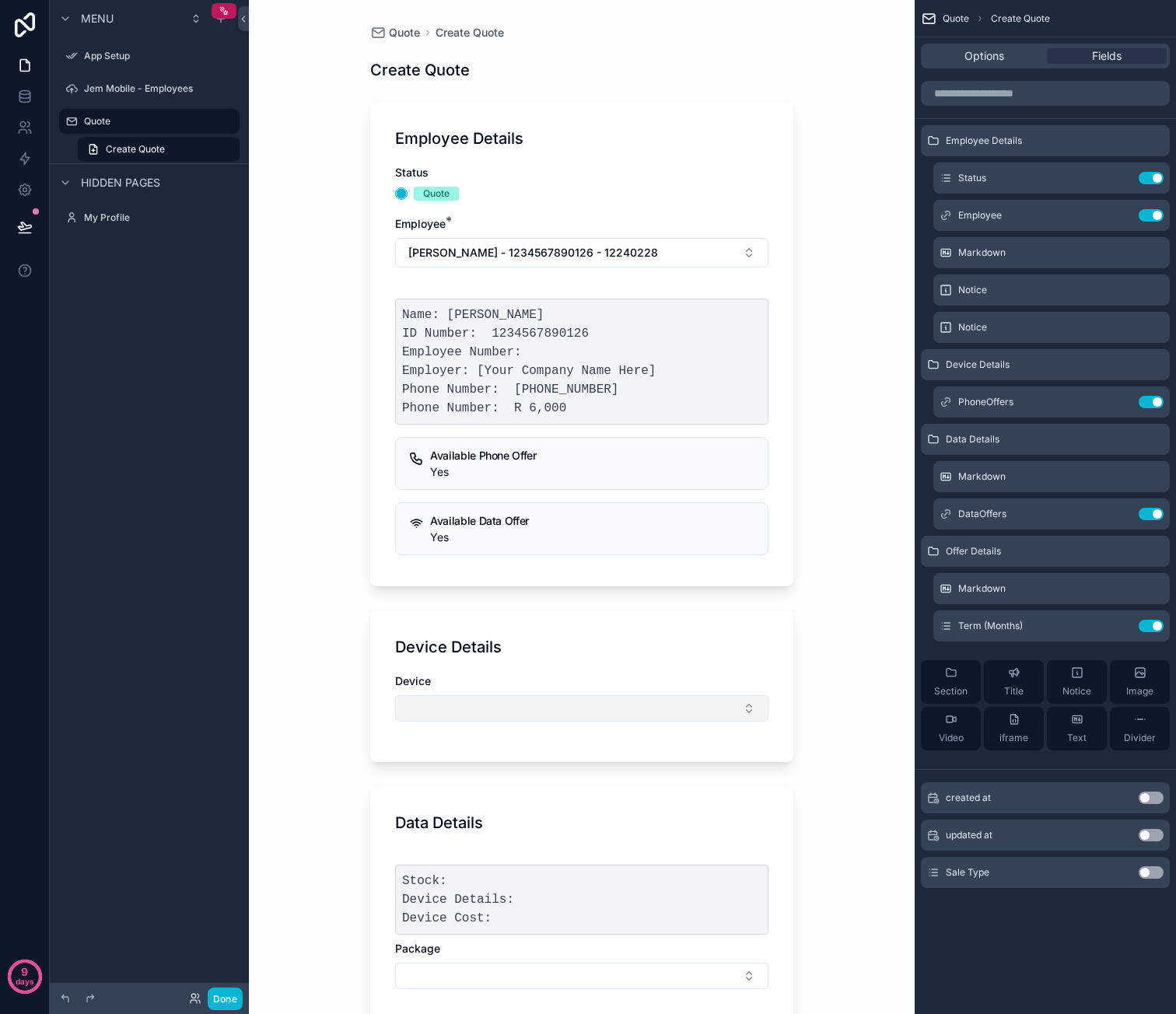
click at [694, 701] on button "Select Button" at bounding box center [582, 708] width 373 height 26
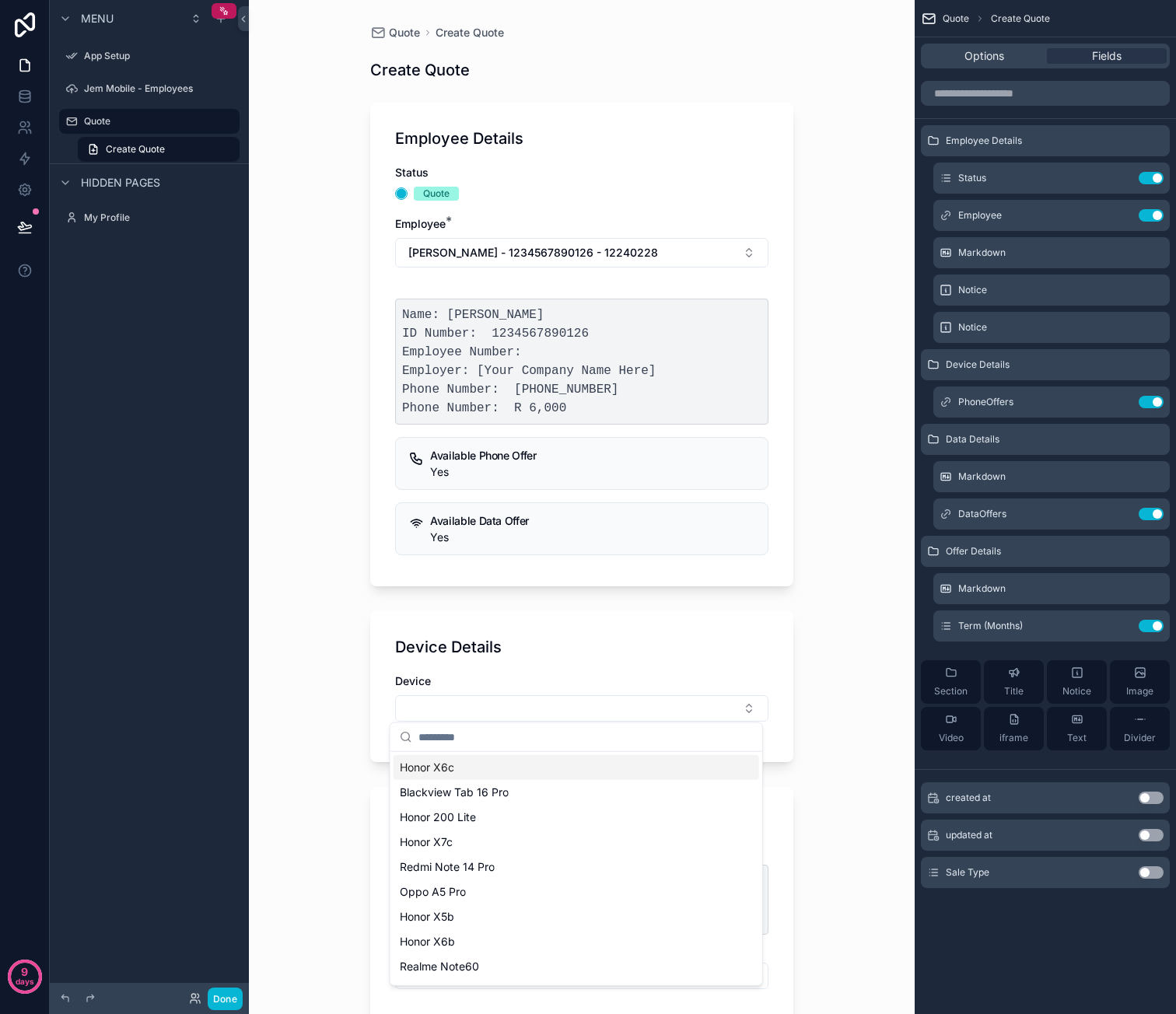
click at [576, 776] on div "Honor X6c" at bounding box center [576, 768] width 365 height 25
